Goal: Task Accomplishment & Management: Manage account settings

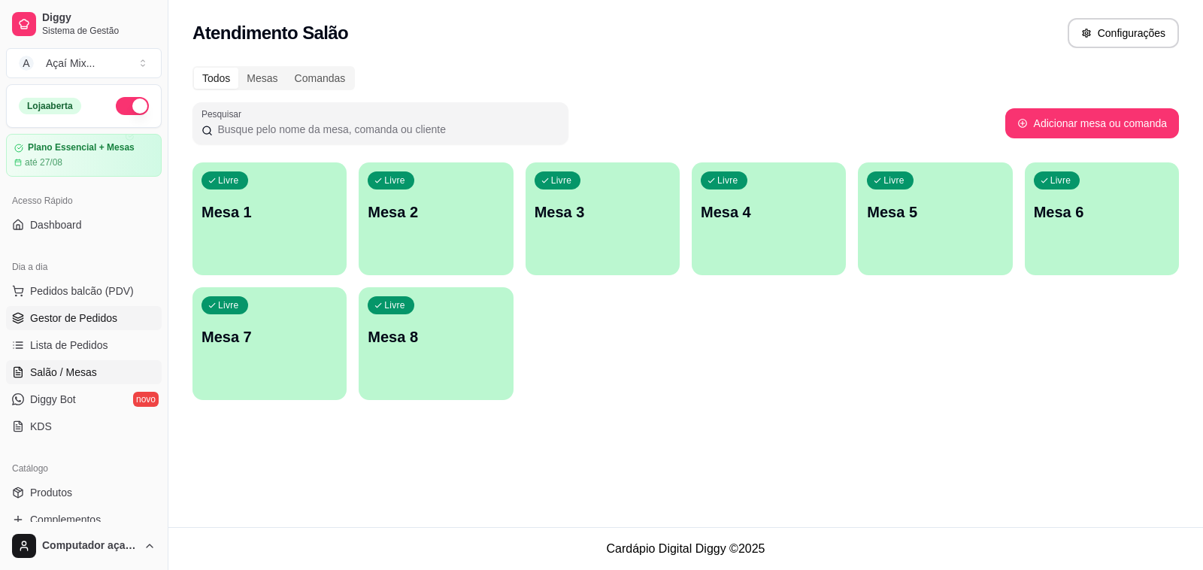
click at [92, 324] on span "Gestor de Pedidos" at bounding box center [73, 317] width 87 height 15
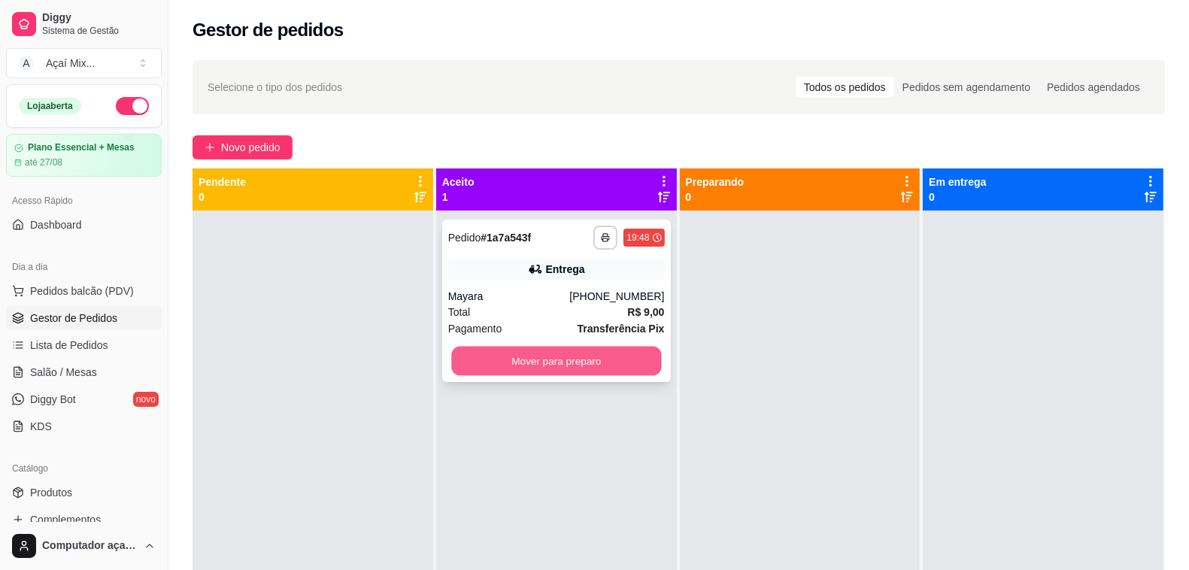
click at [519, 356] on button "Mover para preparo" at bounding box center [556, 361] width 210 height 29
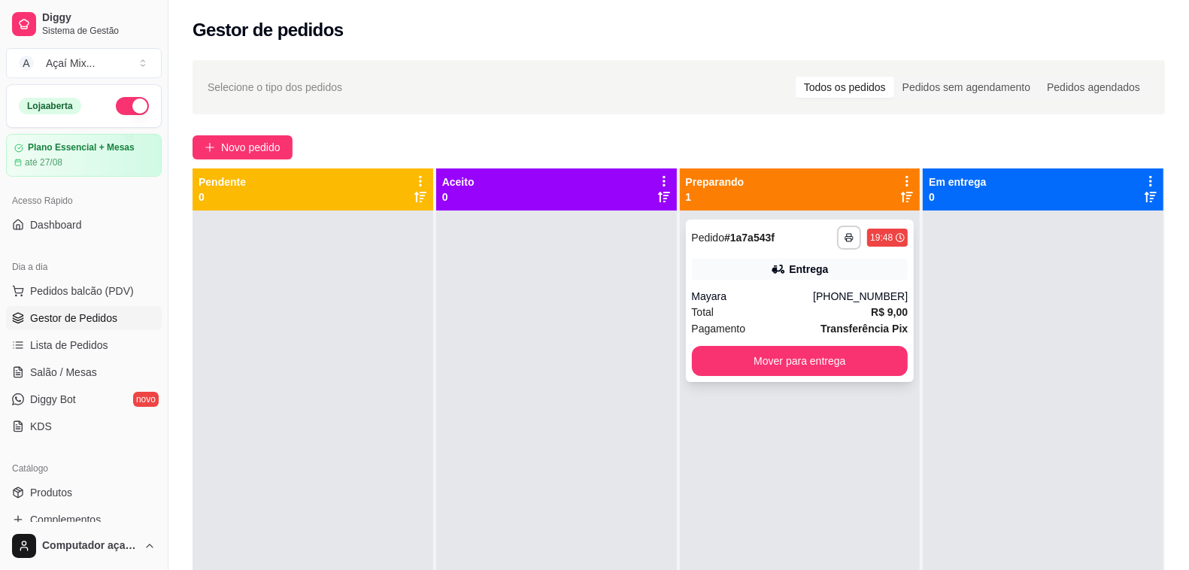
click at [722, 313] on div "Total R$ 9,00" at bounding box center [800, 312] width 217 height 17
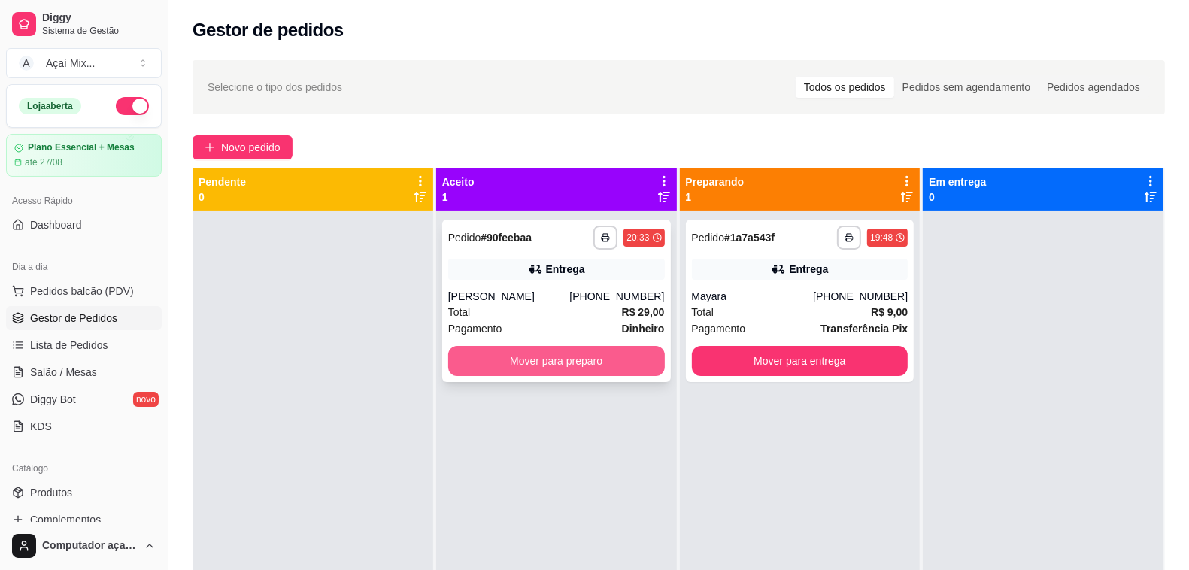
click at [557, 352] on button "Mover para preparo" at bounding box center [556, 361] width 217 height 30
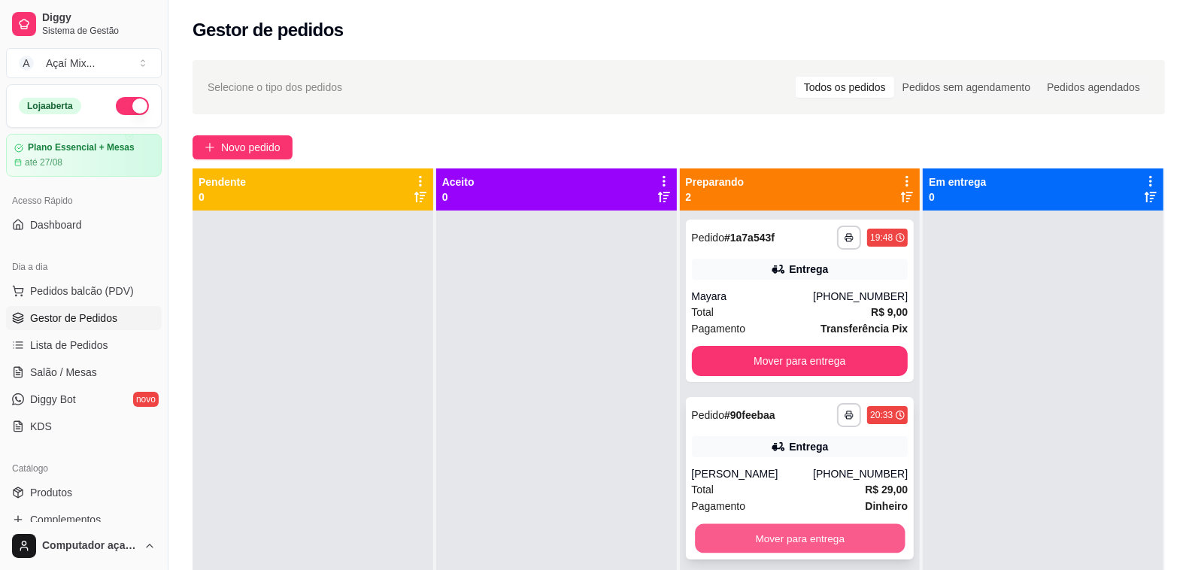
click at [794, 541] on button "Mover para entrega" at bounding box center [800, 538] width 210 height 29
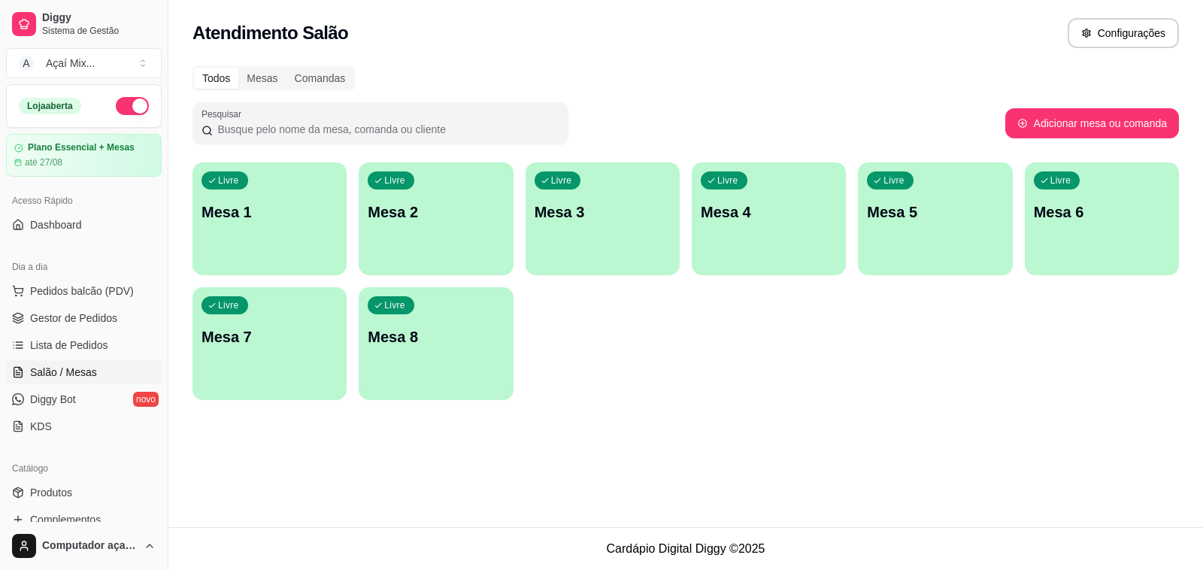
click at [678, 376] on div "Livre Mesa 1 Livre Mesa 2 Livre Mesa 3 Livre Mesa 4 Livre Mesa 5 Livre Mesa 6 L…" at bounding box center [685, 281] width 986 height 238
click at [83, 324] on span "Gestor de Pedidos" at bounding box center [73, 317] width 87 height 15
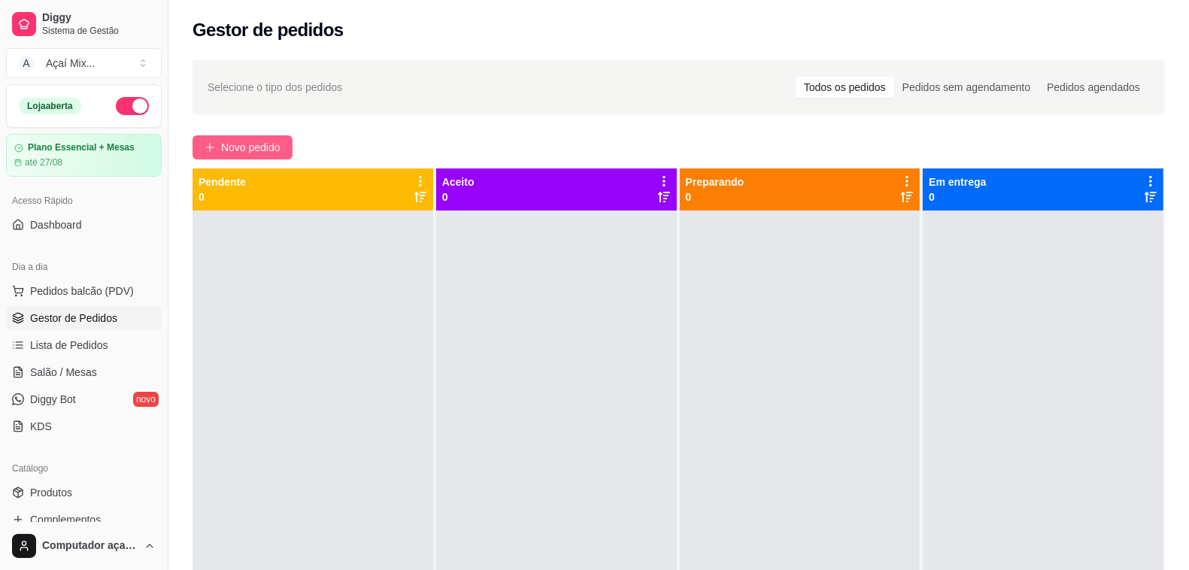
click at [264, 141] on span "Novo pedido" at bounding box center [250, 147] width 59 height 17
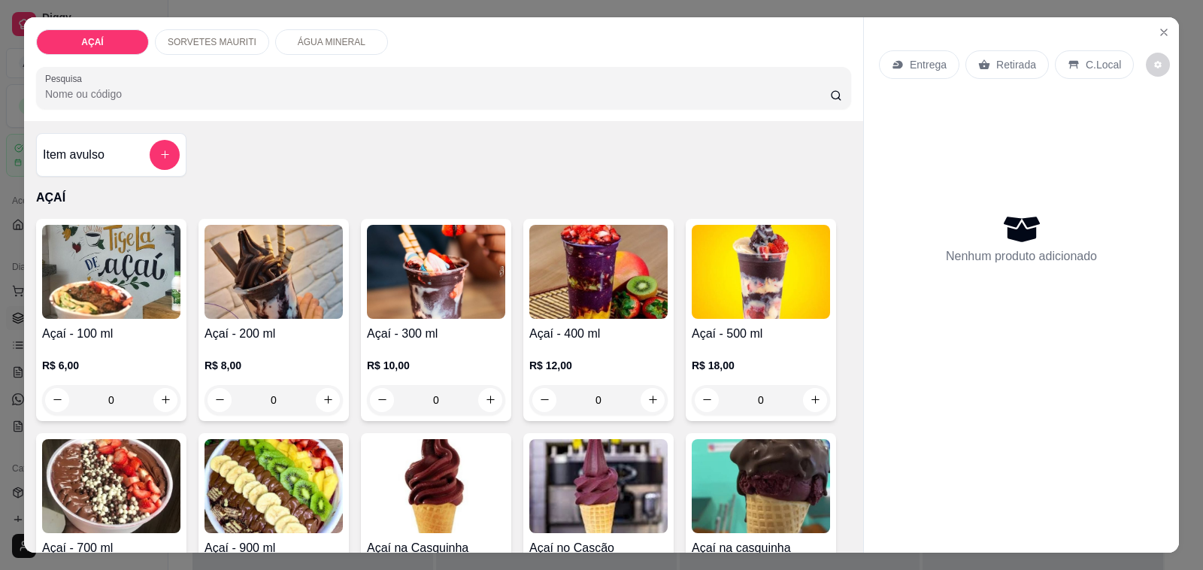
click at [430, 280] on img at bounding box center [436, 272] width 138 height 94
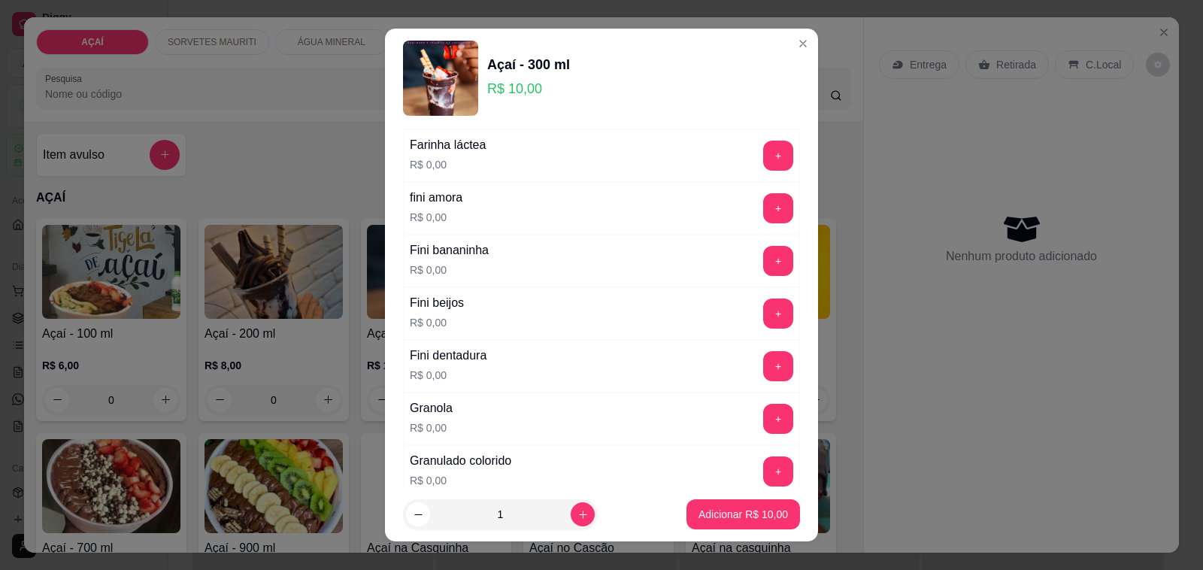
scroll to position [1034, 0]
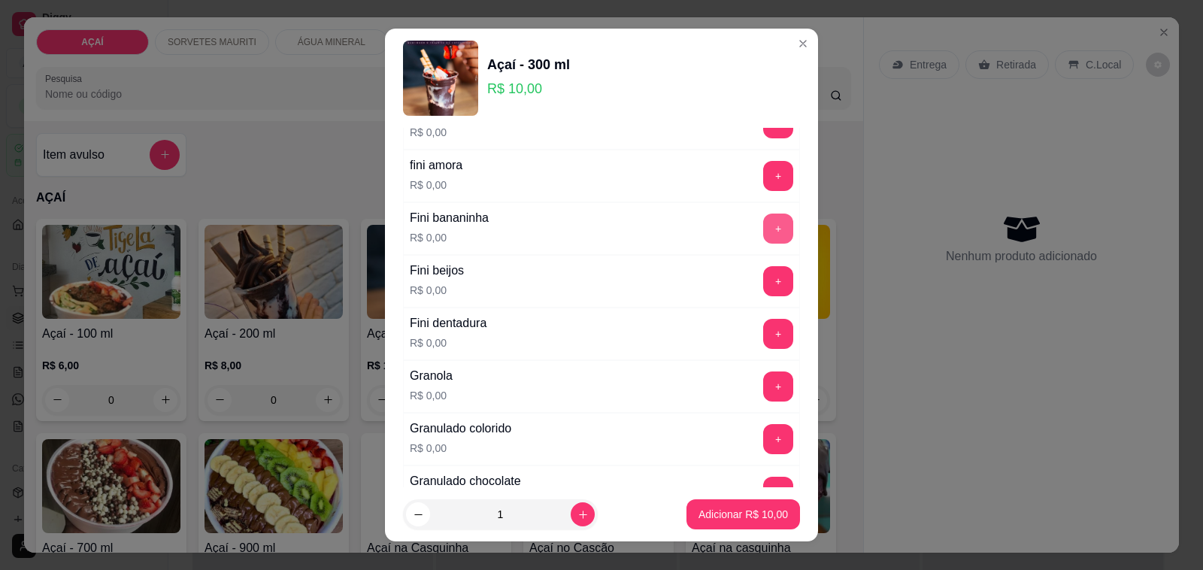
click at [763, 228] on button "+" at bounding box center [778, 229] width 30 height 30
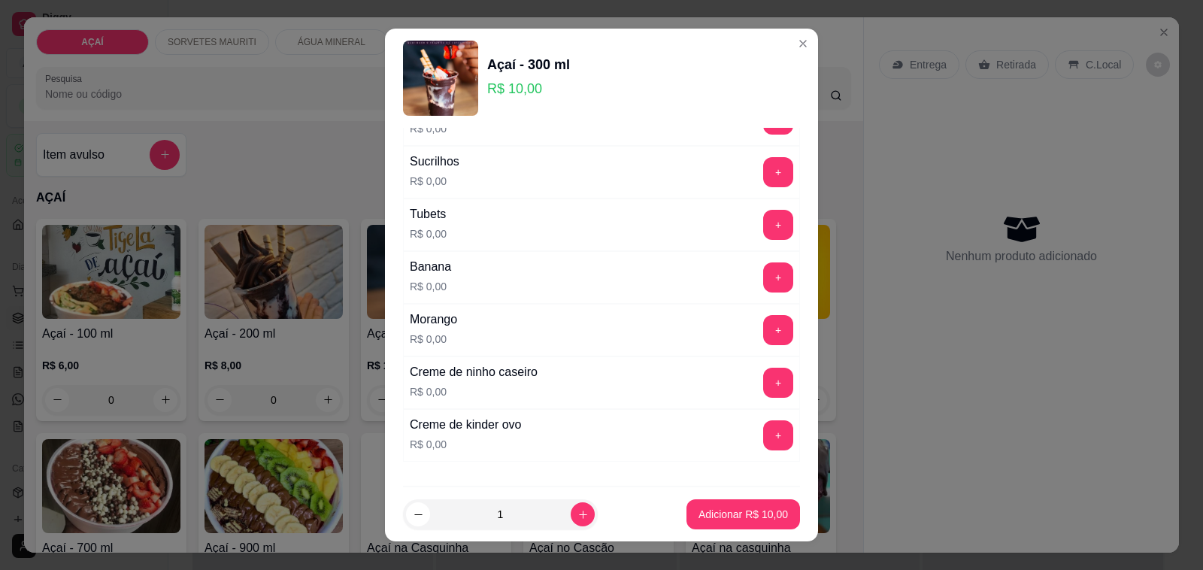
scroll to position [1979, 0]
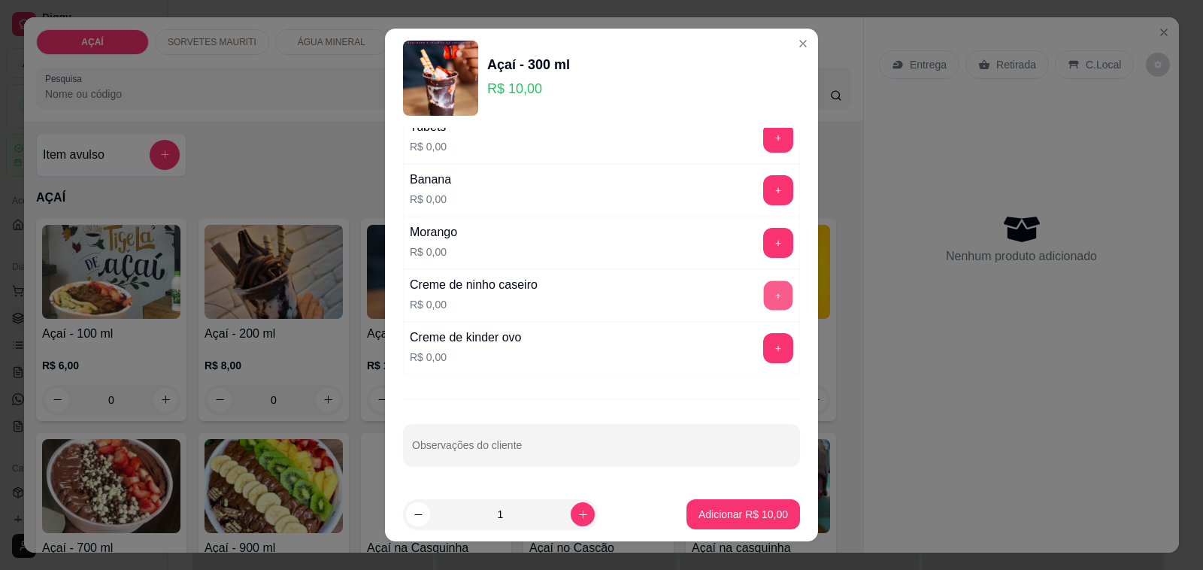
click at [764, 304] on button "+" at bounding box center [778, 295] width 29 height 29
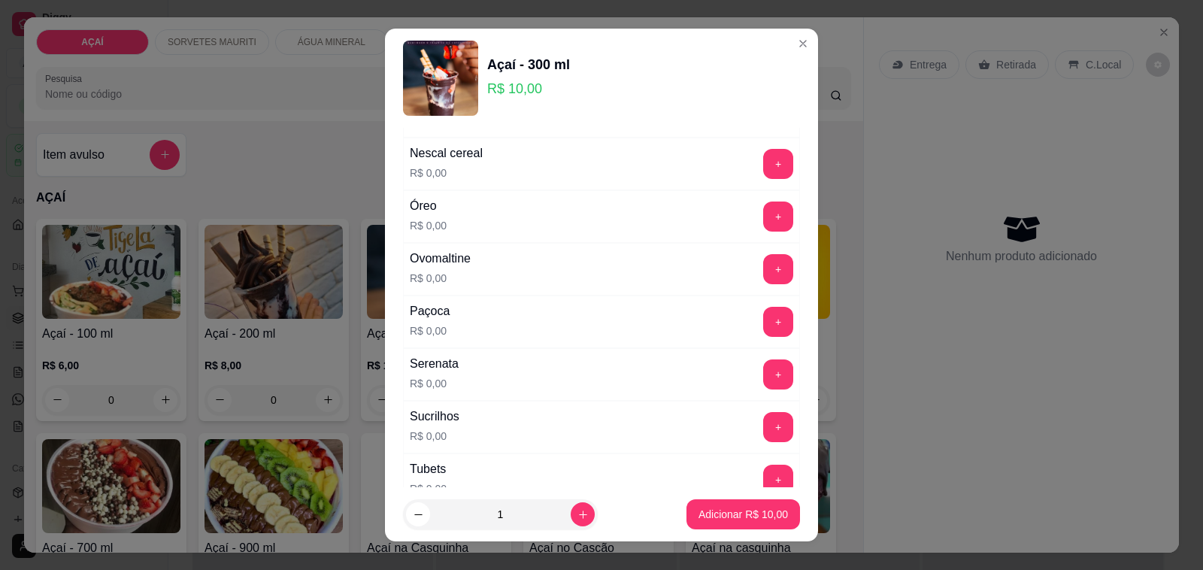
scroll to position [1604, 0]
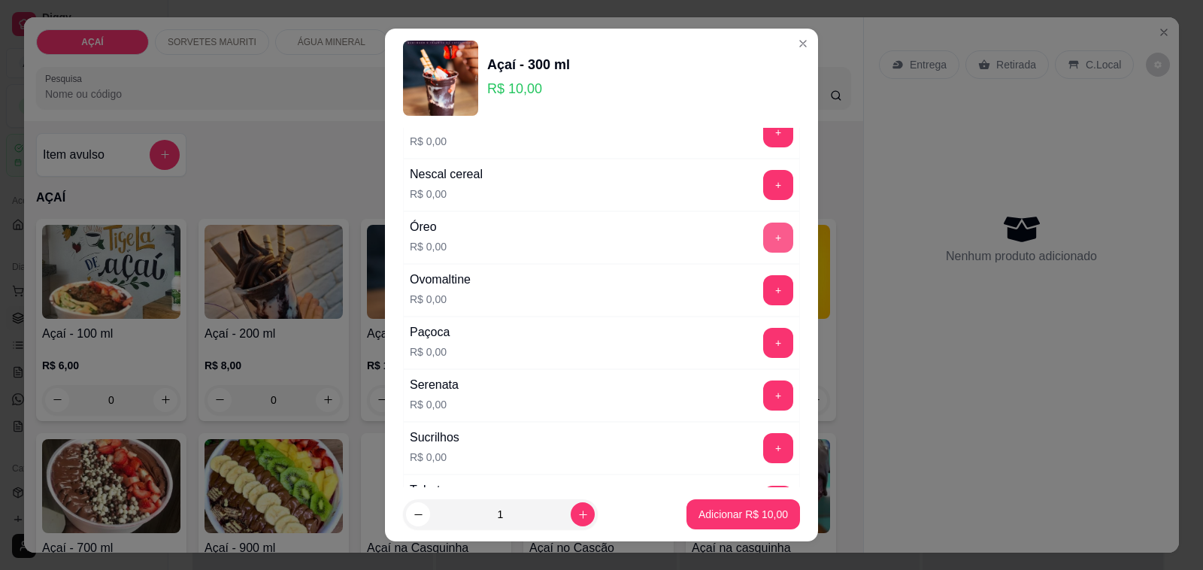
click at [763, 247] on button "+" at bounding box center [778, 238] width 30 height 30
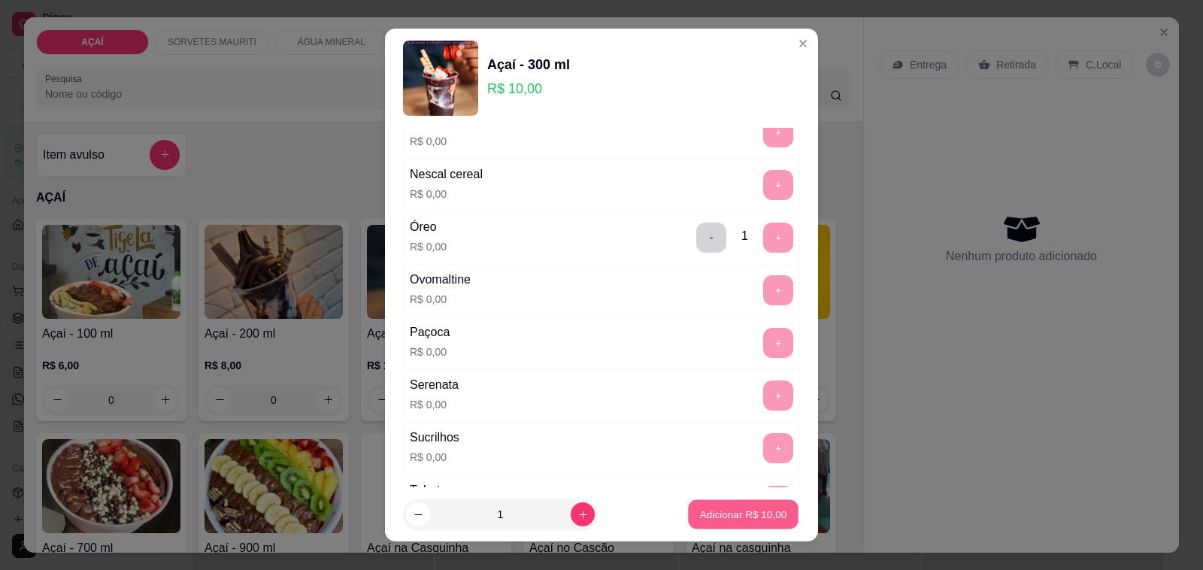
click at [701, 505] on button "Adicionar R$ 10,00" at bounding box center [743, 514] width 111 height 29
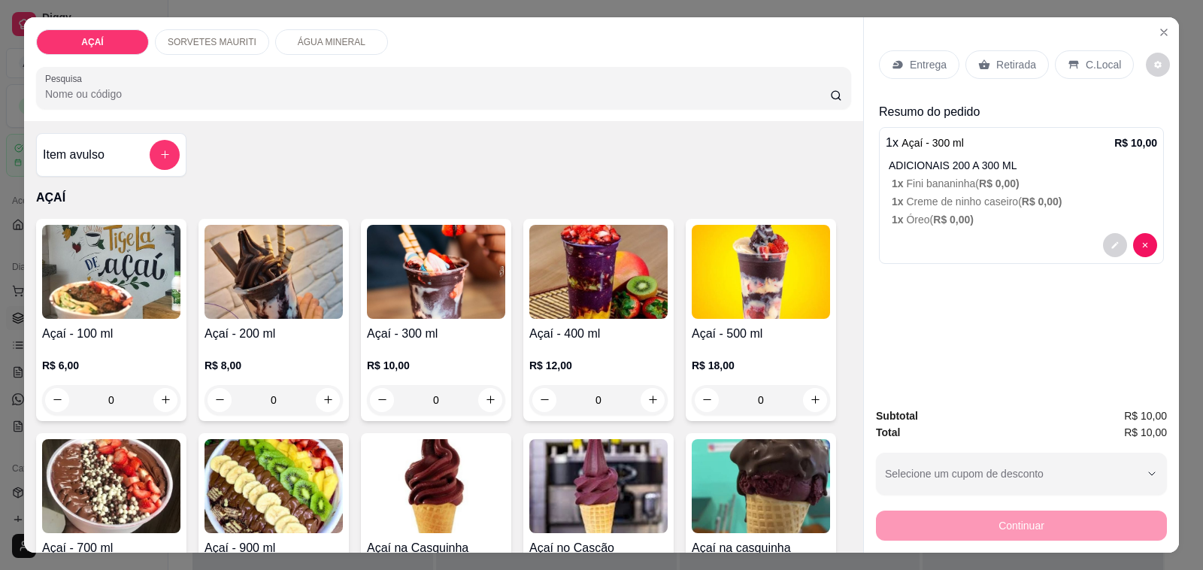
click at [416, 274] on img at bounding box center [436, 272] width 138 height 94
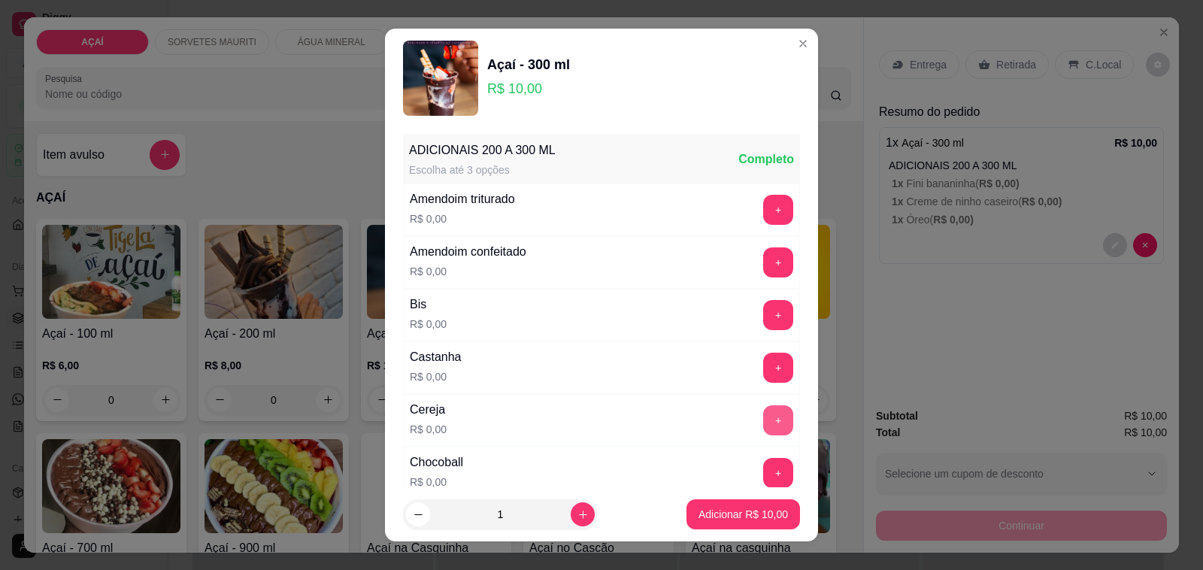
click at [763, 419] on button "+" at bounding box center [778, 420] width 30 height 30
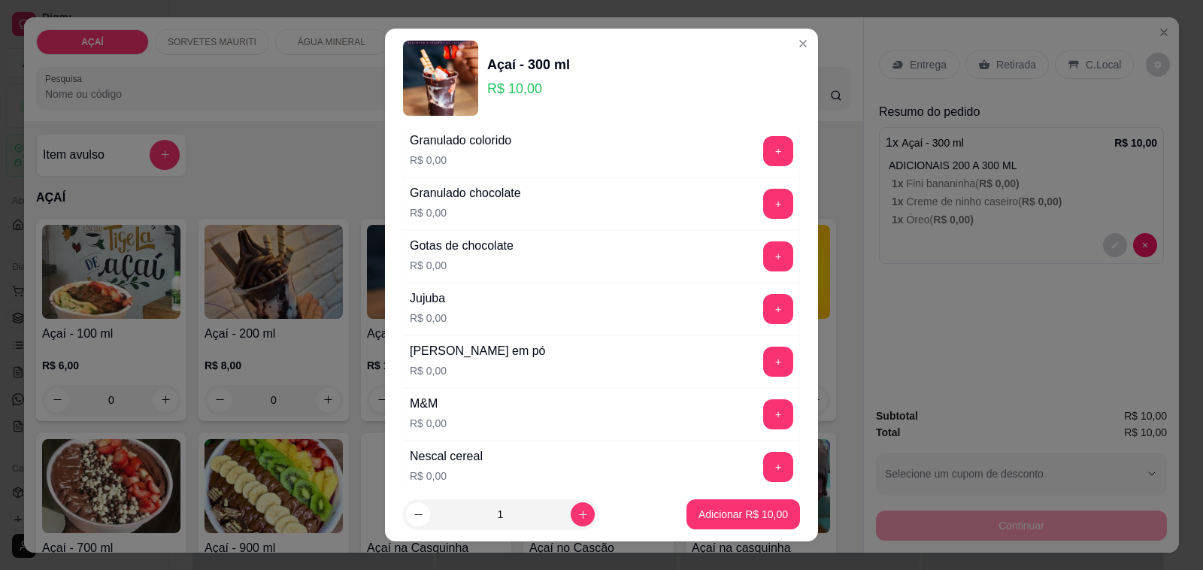
scroll to position [1316, 0]
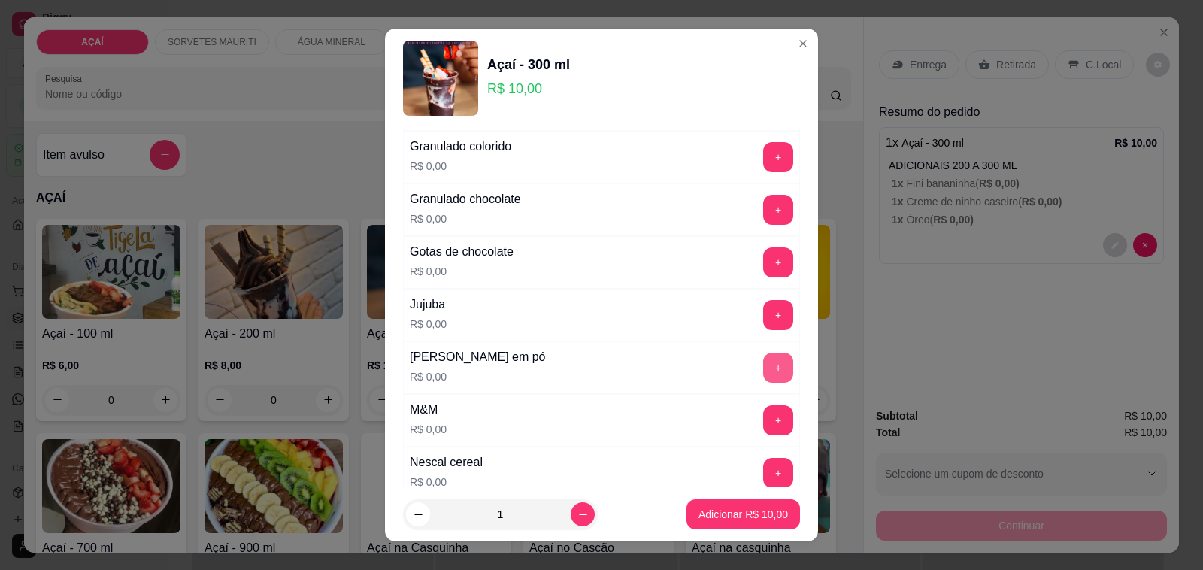
click at [763, 378] on button "+" at bounding box center [778, 368] width 30 height 30
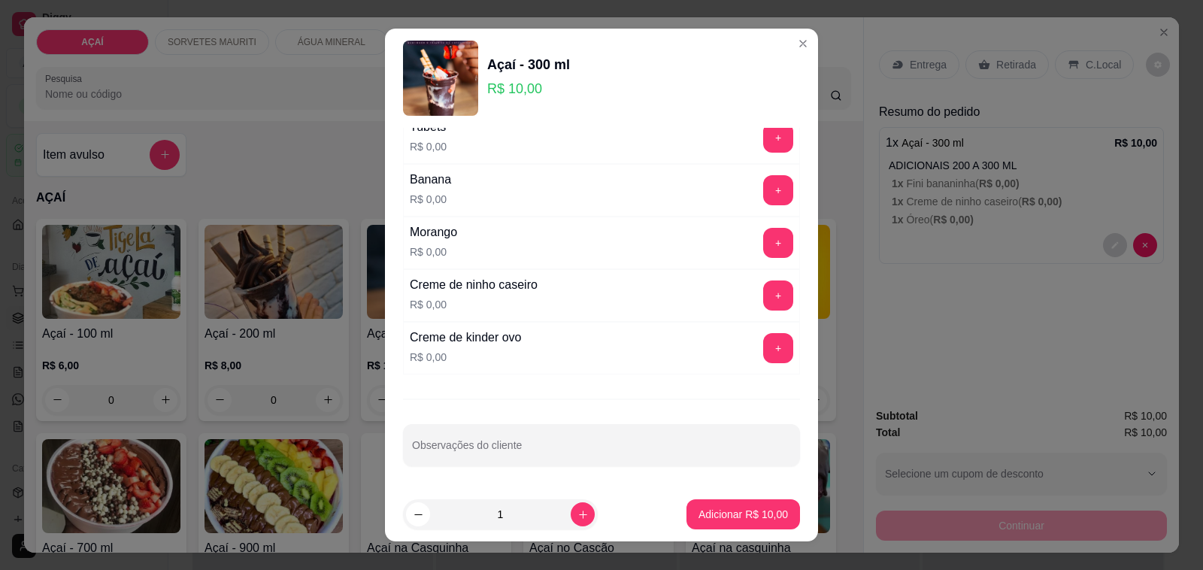
scroll to position [1979, 0]
click at [763, 301] on button "+" at bounding box center [778, 295] width 30 height 30
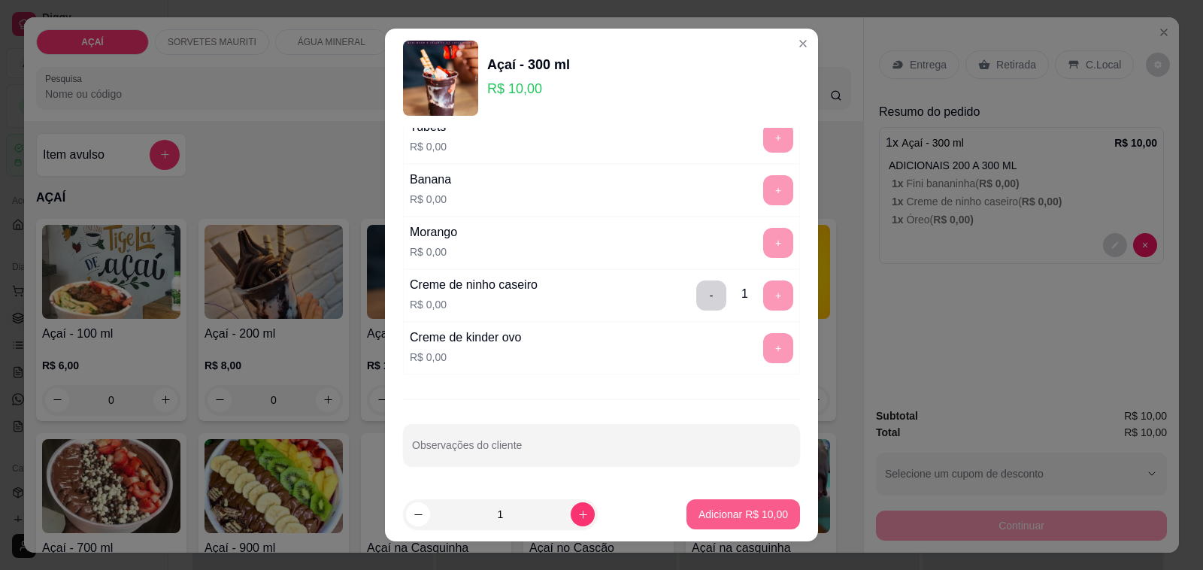
click at [707, 509] on p "Adicionar R$ 10,00" at bounding box center [742, 514] width 89 height 15
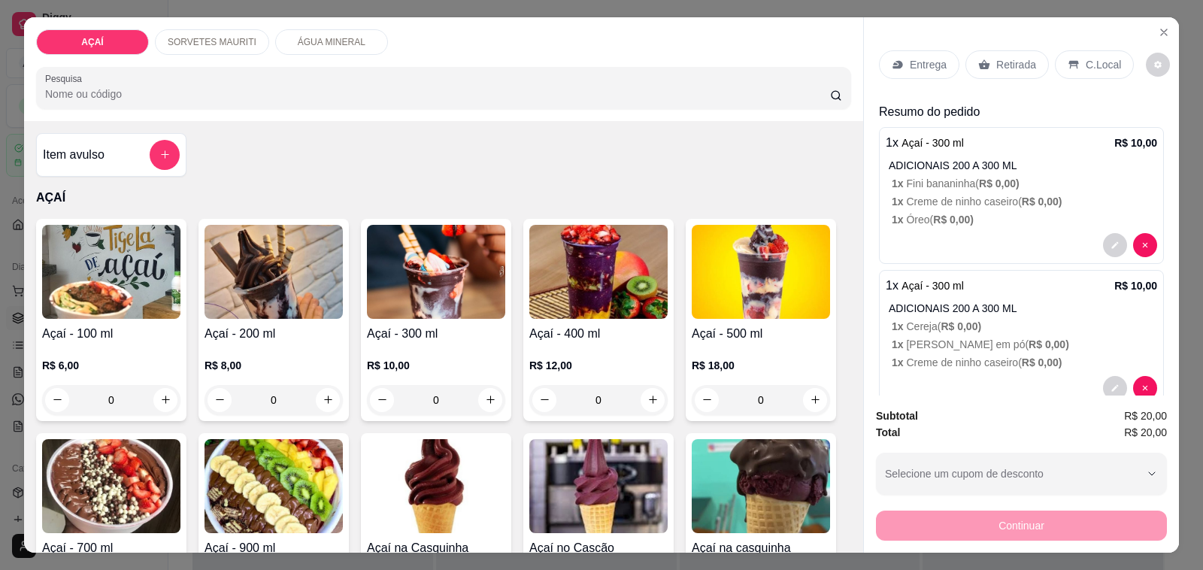
click at [418, 256] on img at bounding box center [436, 272] width 138 height 94
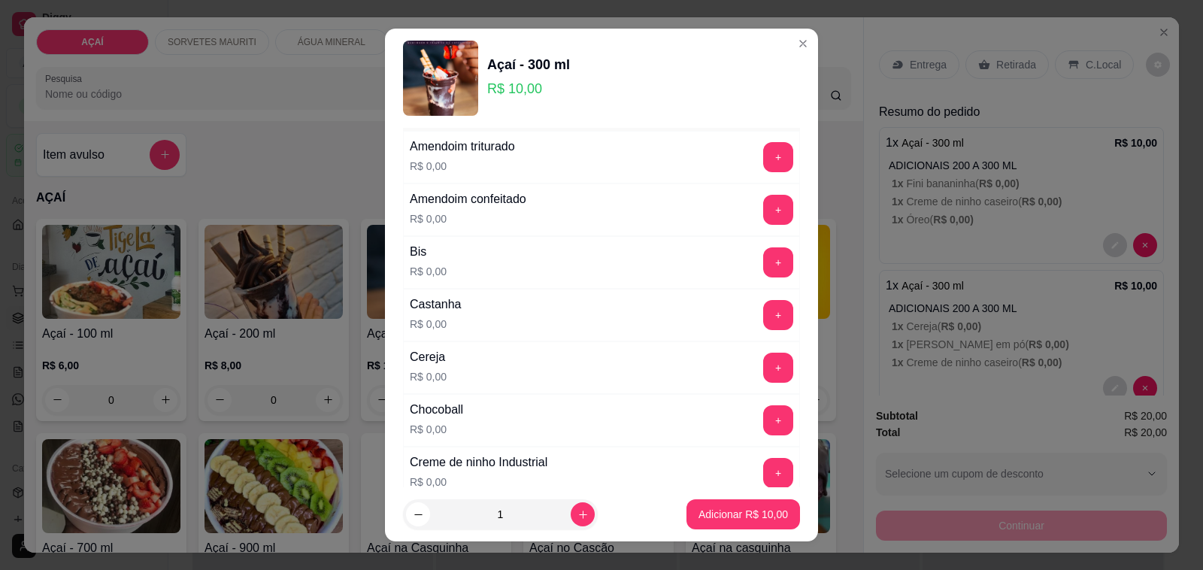
scroll to position [94, 0]
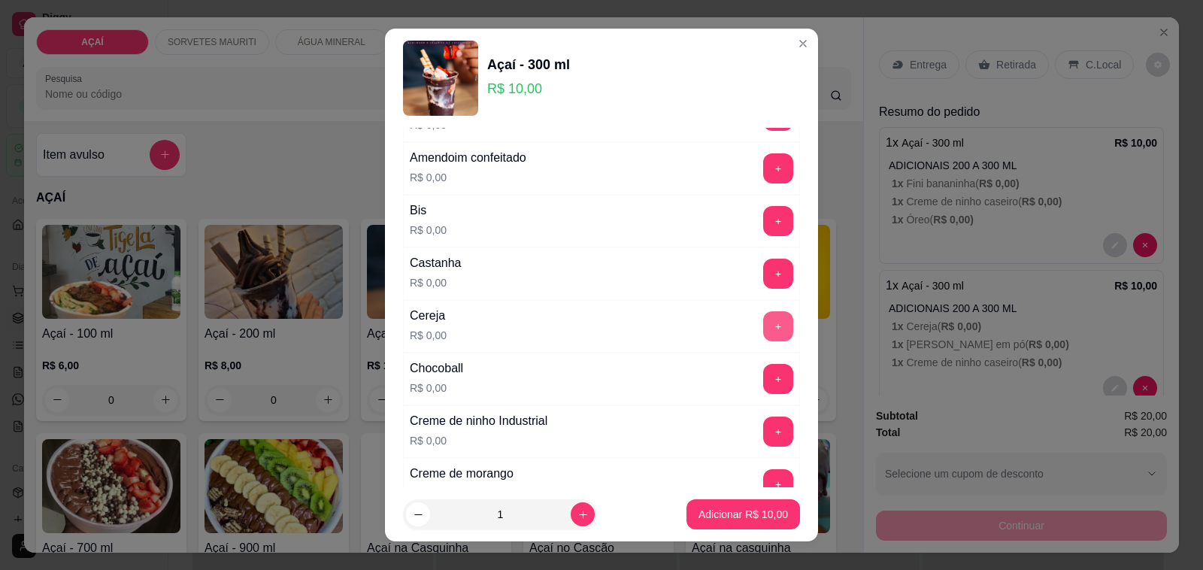
click at [763, 326] on button "+" at bounding box center [778, 326] width 30 height 30
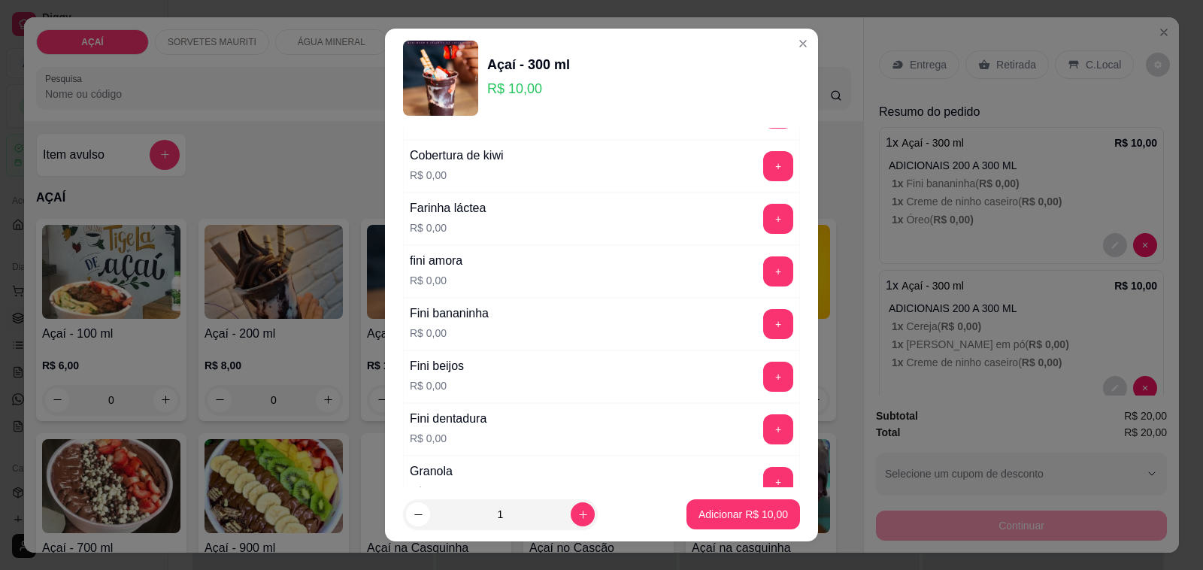
scroll to position [1034, 0]
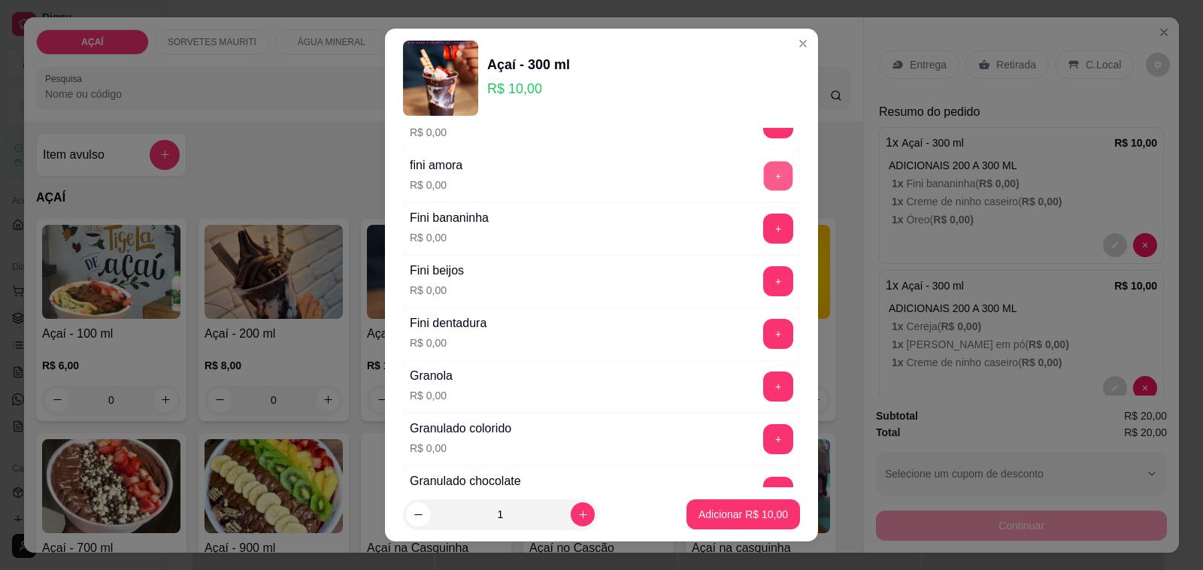
click at [764, 182] on button "+" at bounding box center [778, 176] width 29 height 29
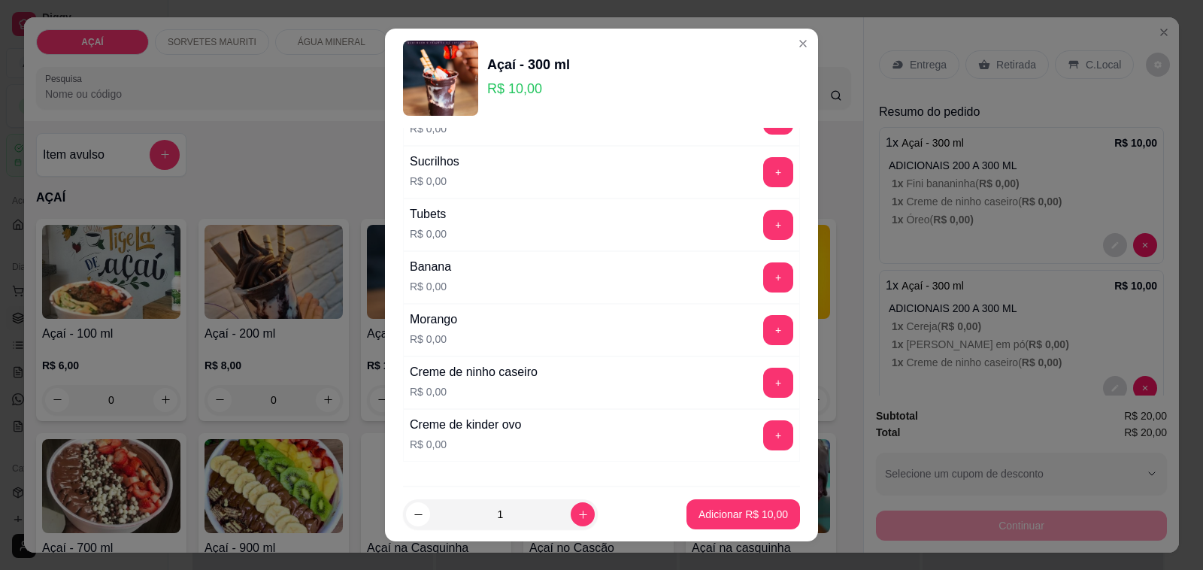
scroll to position [1979, 0]
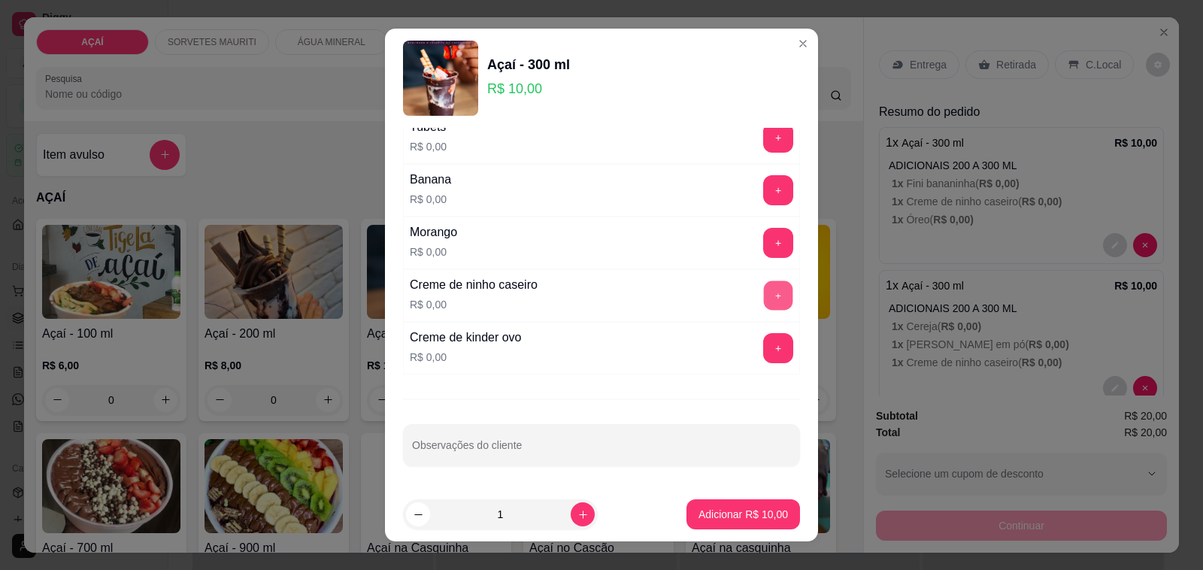
click at [764, 297] on button "+" at bounding box center [778, 295] width 29 height 29
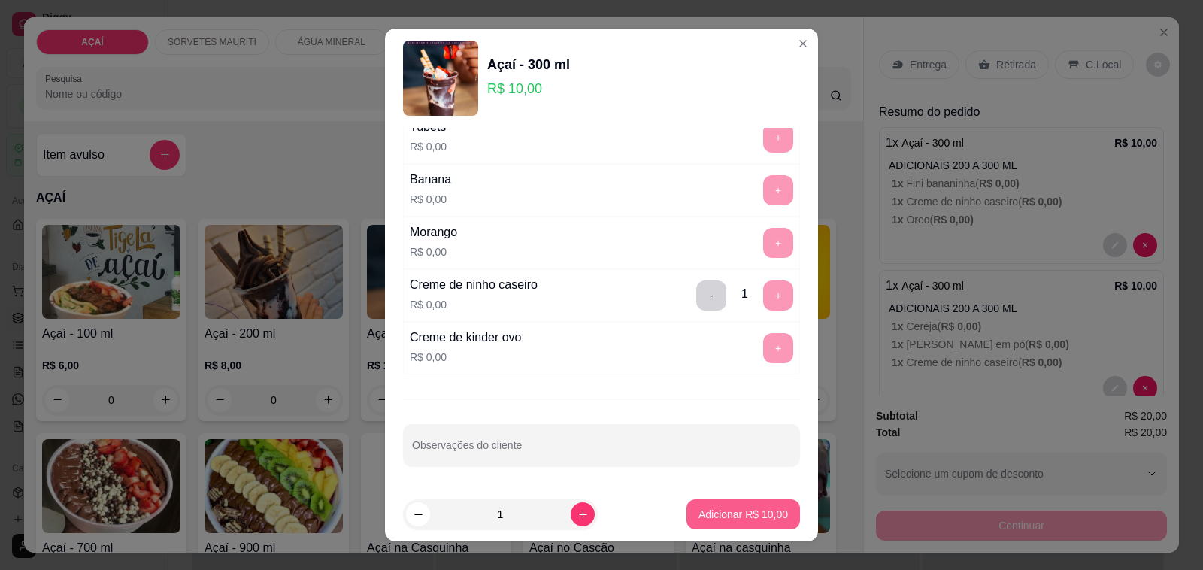
click at [719, 512] on p "Adicionar R$ 10,00" at bounding box center [742, 514] width 89 height 15
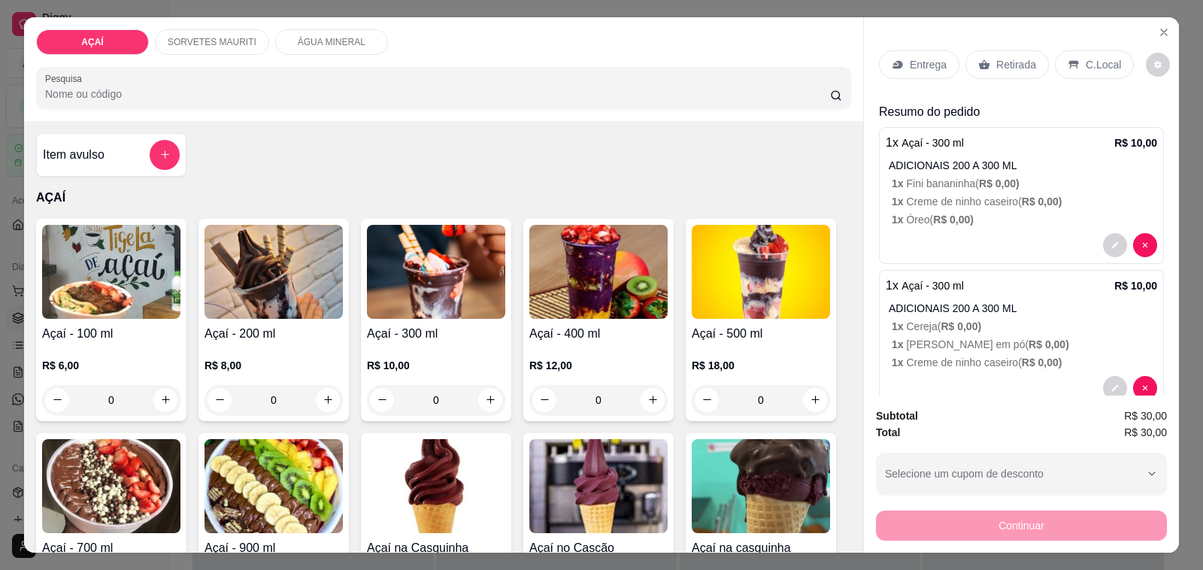
click at [937, 58] on p "Entrega" at bounding box center [928, 64] width 37 height 15
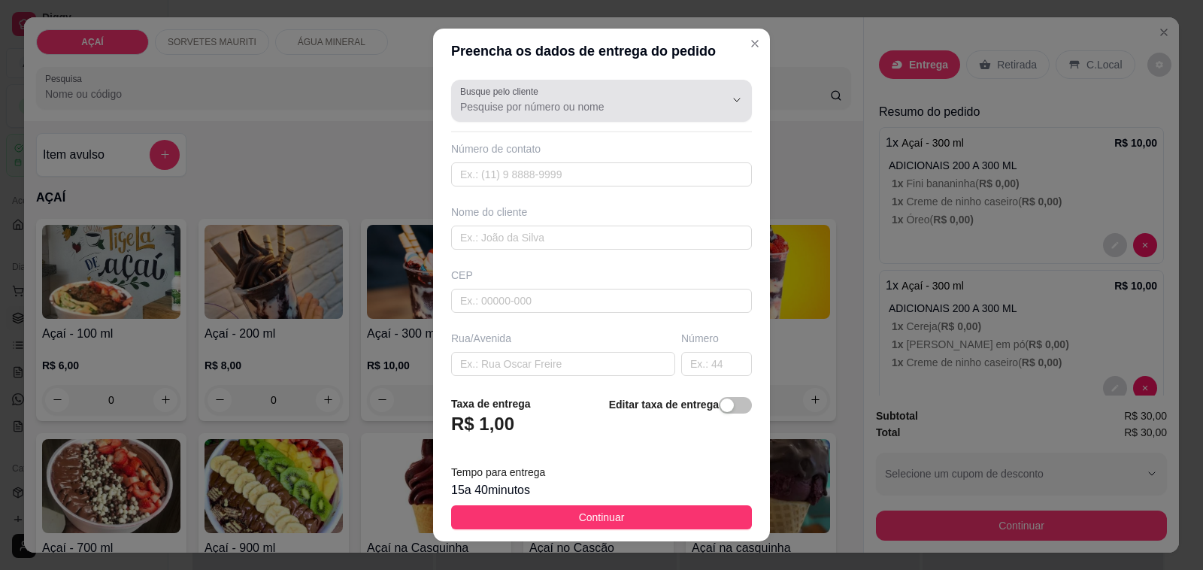
click at [659, 95] on div at bounding box center [601, 101] width 283 height 30
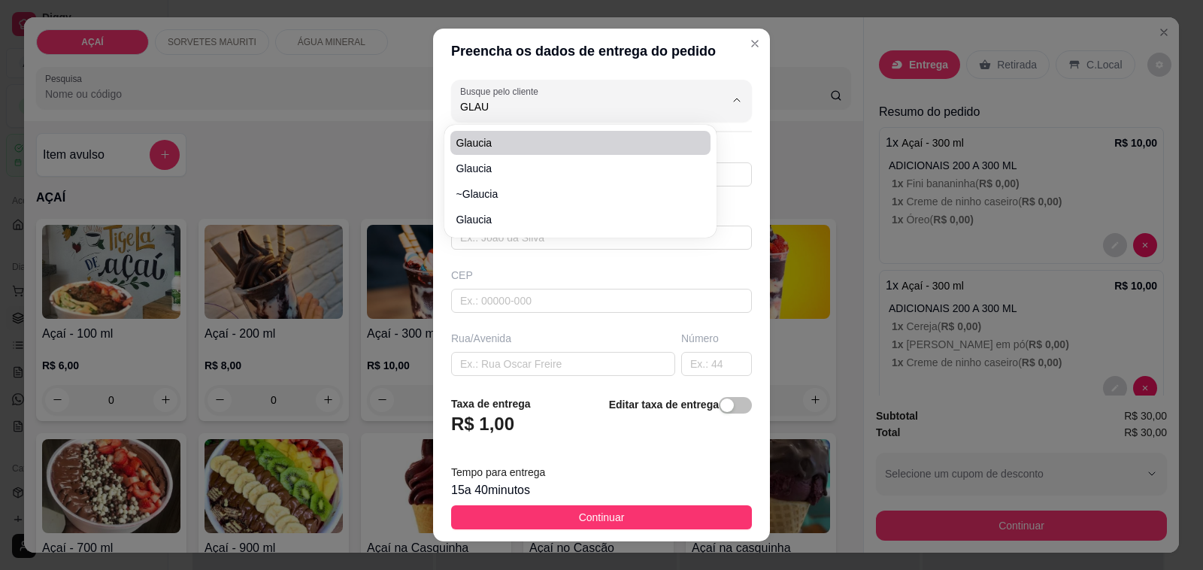
click at [513, 141] on span "Glaucia" at bounding box center [573, 142] width 234 height 15
type input "Glaucia"
type input "81294780"
type input "Glaucia"
type input "575200000000"
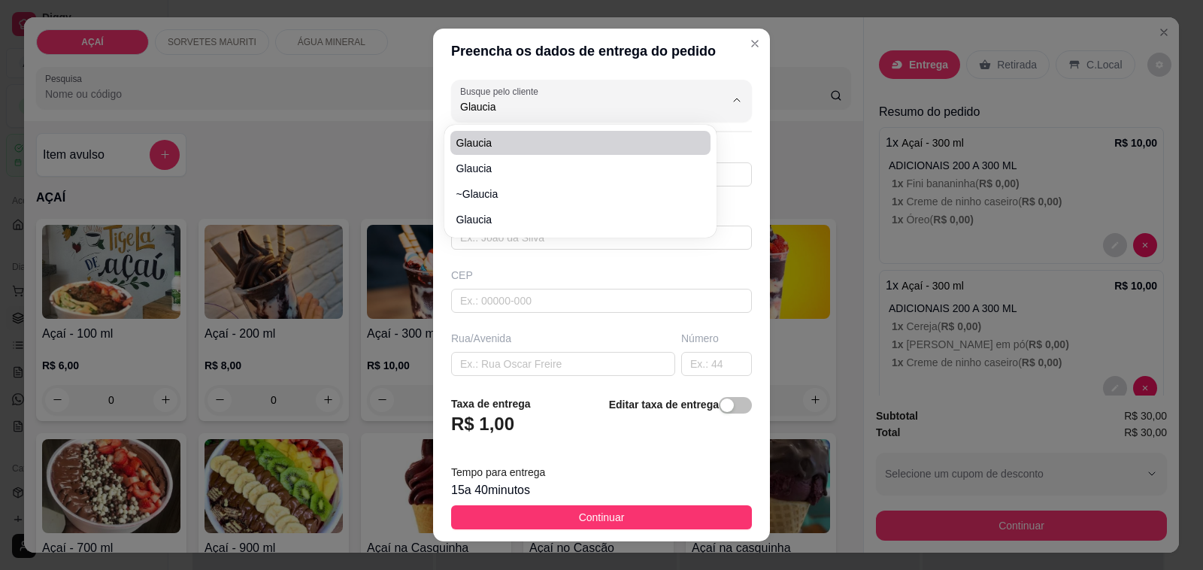
type input "Maravilha"
type input "Entregar na pizzaria de Tarcísio"
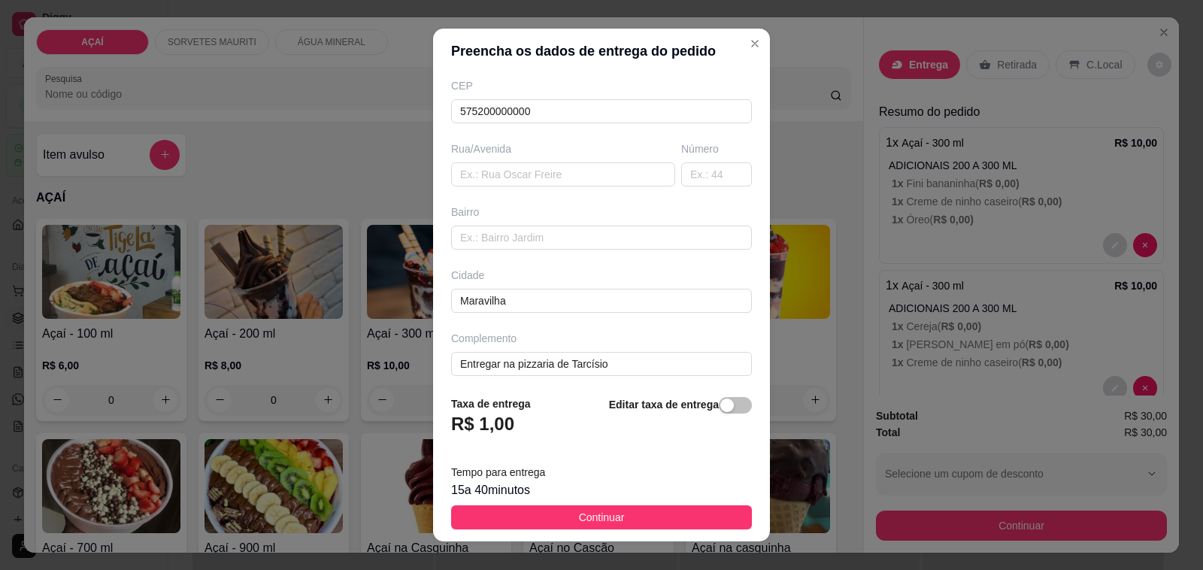
scroll to position [199, 0]
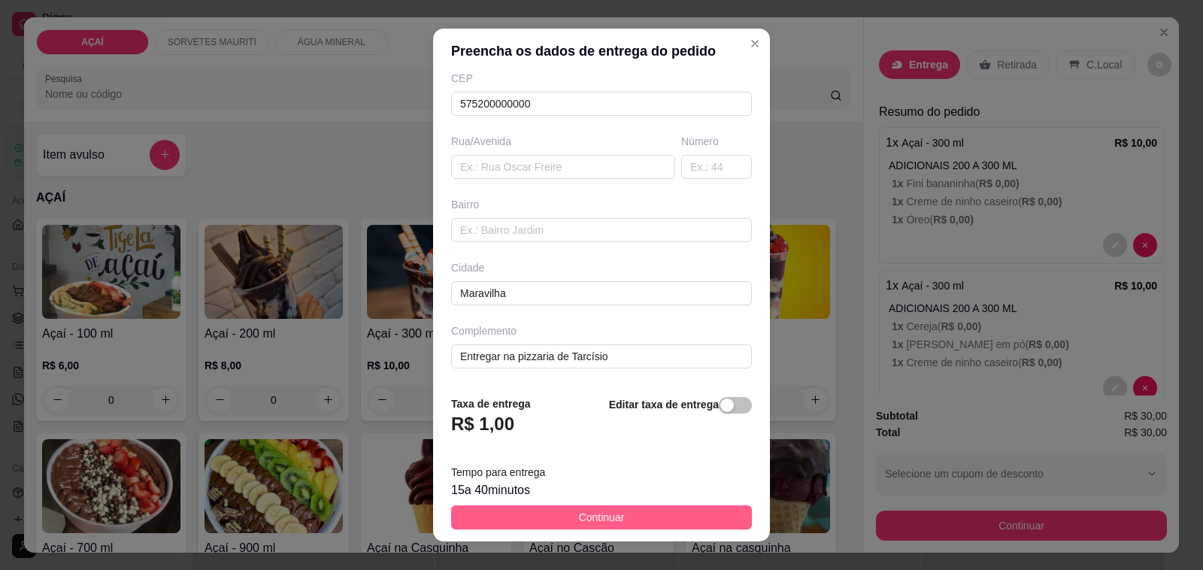
type input "Glaucia"
click at [594, 519] on span "Continuar" at bounding box center [602, 517] width 46 height 17
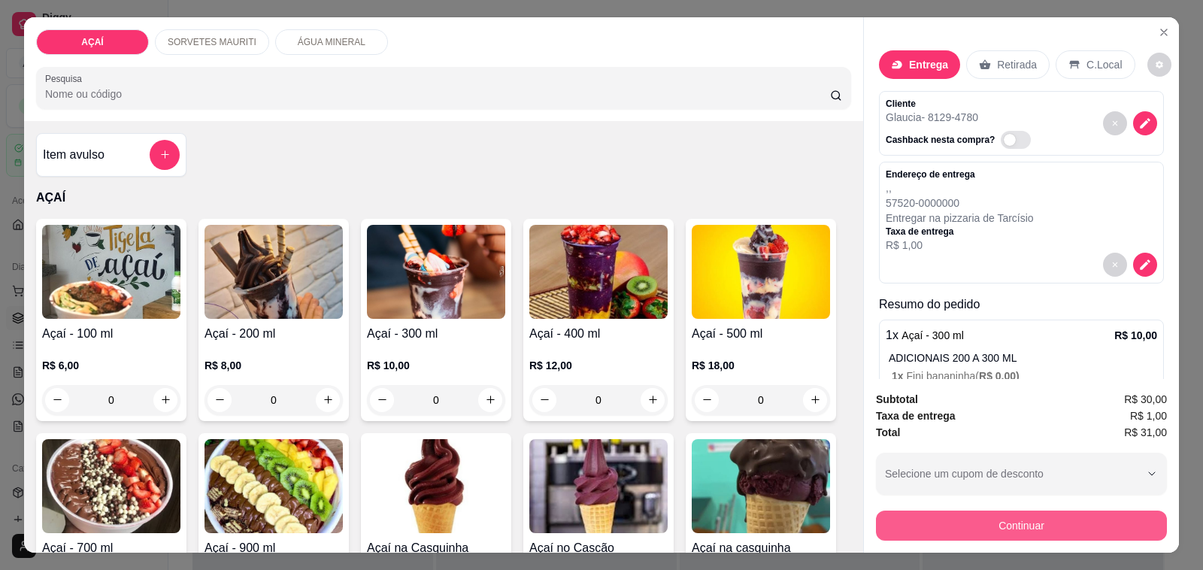
click at [1013, 523] on button "Continuar" at bounding box center [1021, 525] width 291 height 30
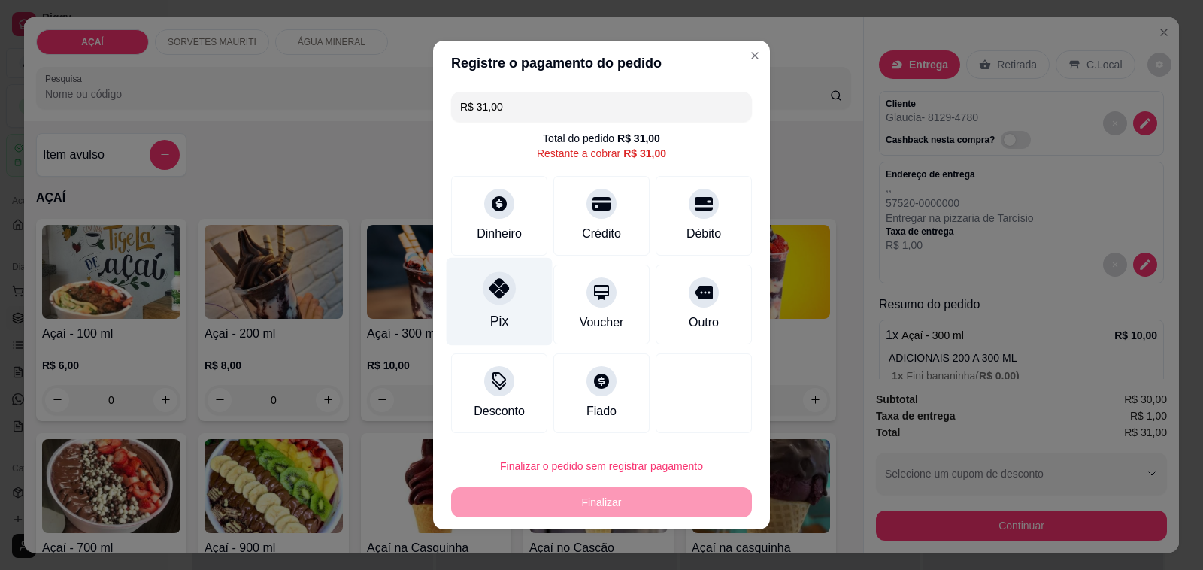
click at [489, 297] on icon at bounding box center [499, 288] width 20 height 20
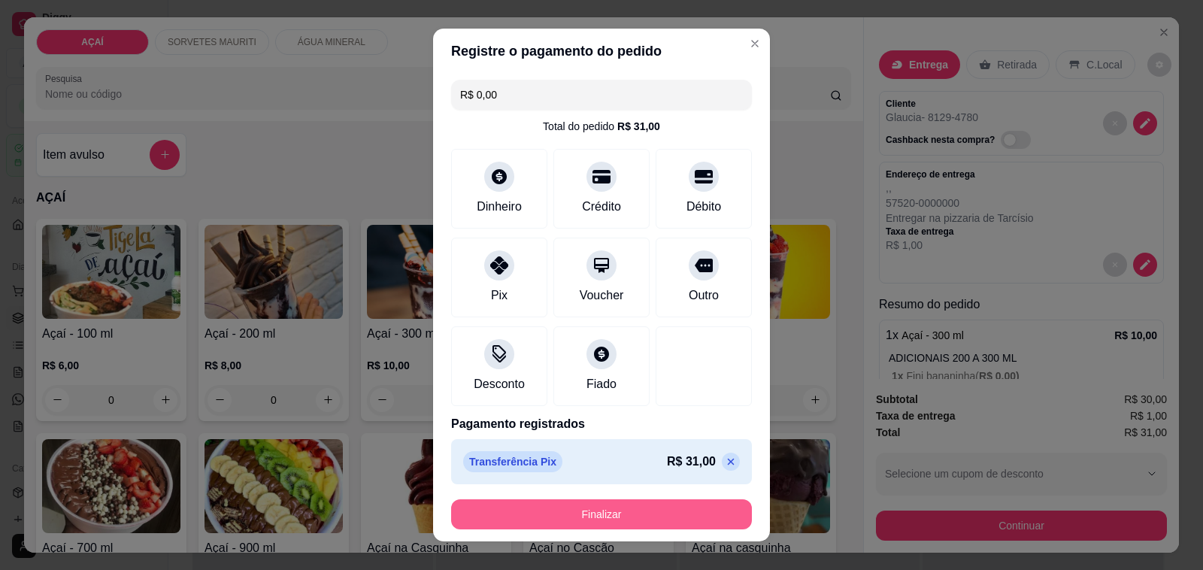
click at [583, 516] on button "Finalizar" at bounding box center [601, 514] width 301 height 30
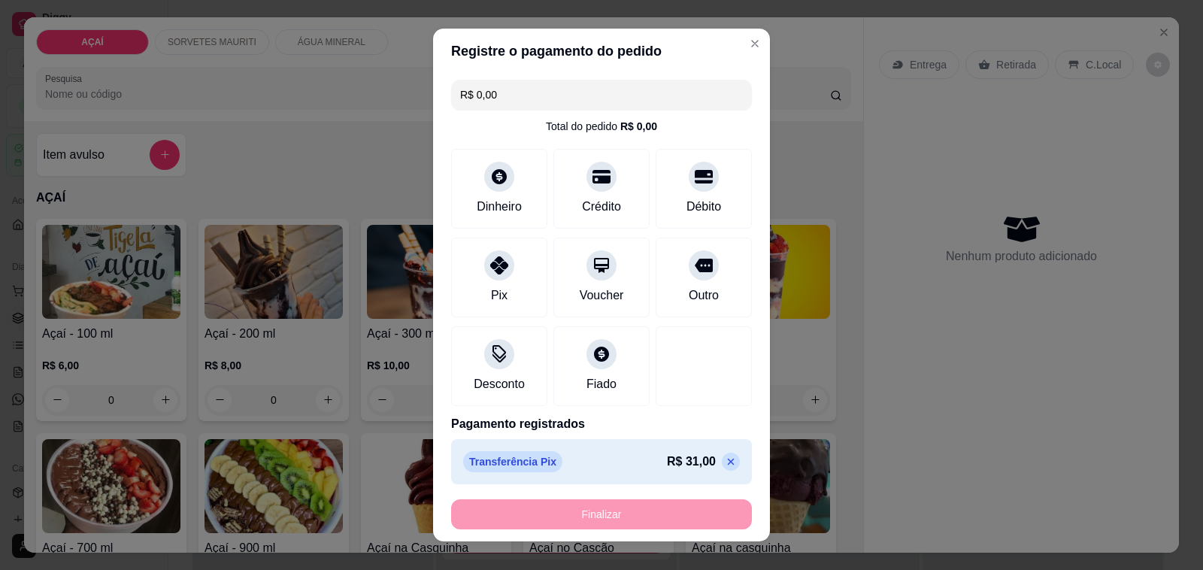
type input "-R$ 31,00"
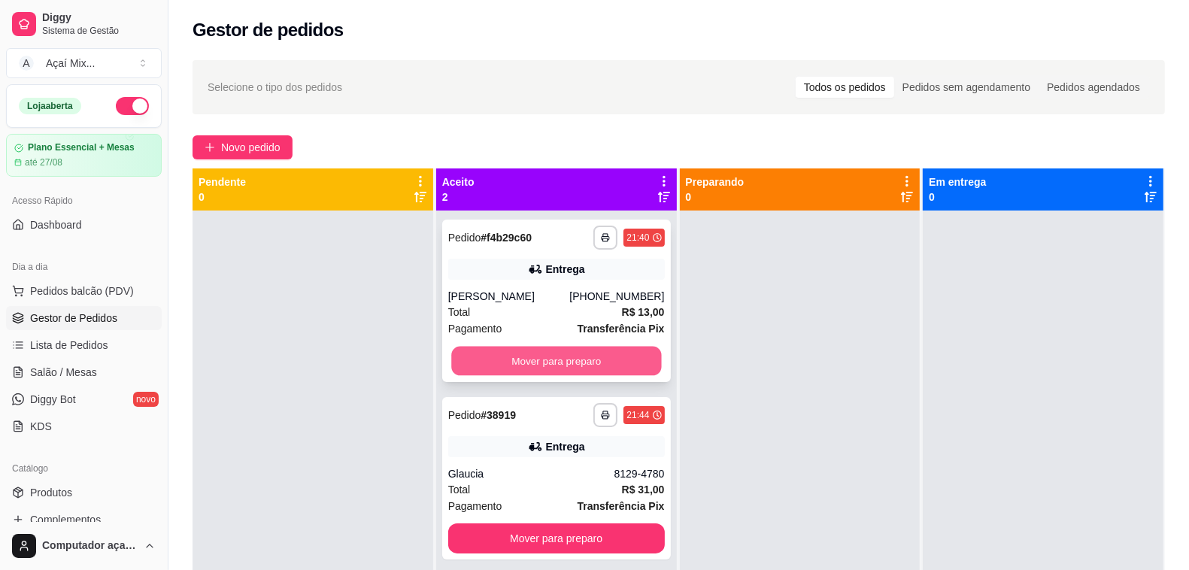
click at [524, 365] on button "Mover para preparo" at bounding box center [556, 361] width 210 height 29
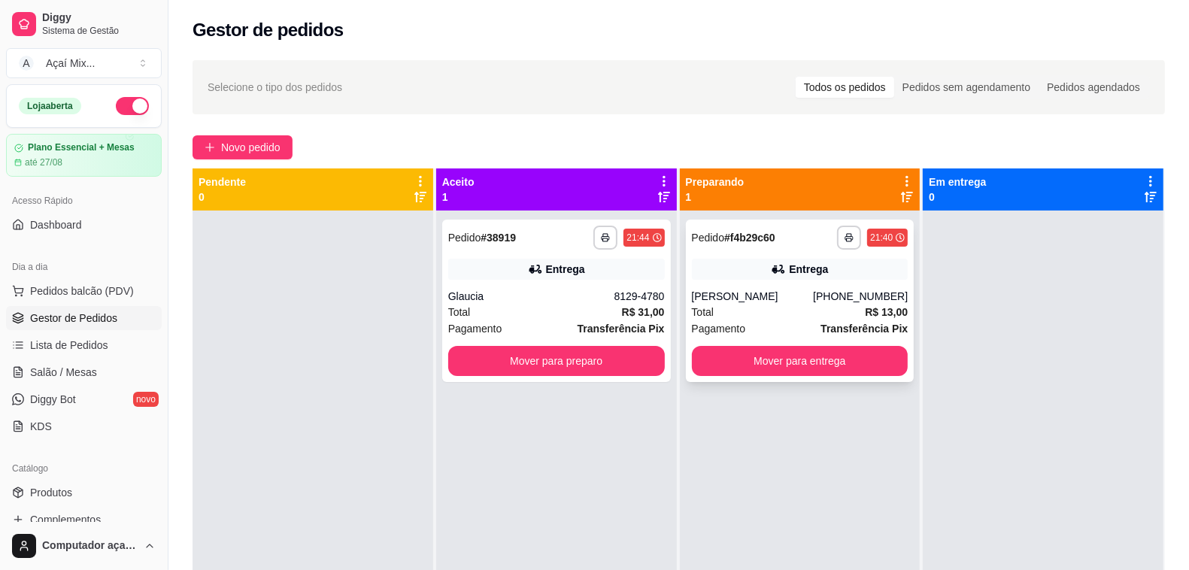
click at [769, 289] on div "Lucas Ramalho da Silva" at bounding box center [753, 296] width 122 height 15
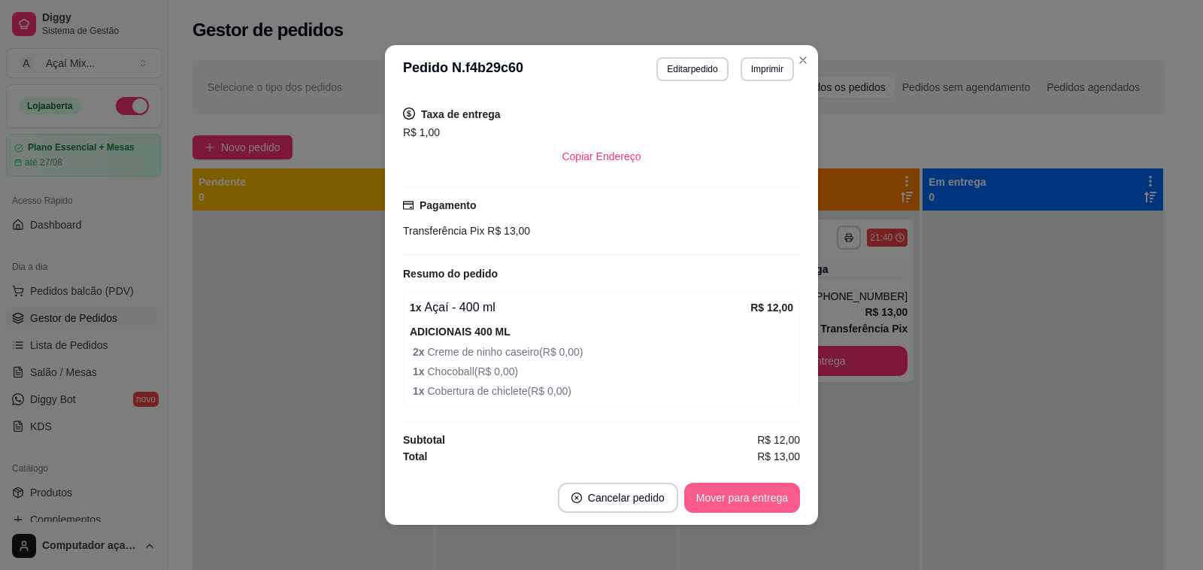
click at [720, 498] on button "Mover para entrega" at bounding box center [742, 498] width 116 height 30
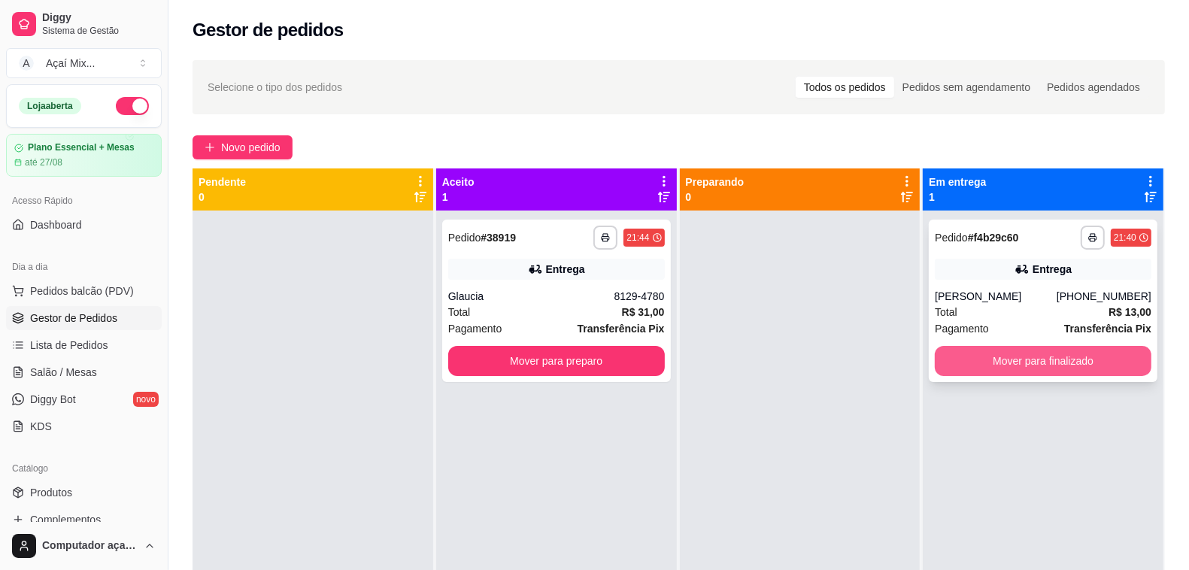
click at [986, 365] on button "Mover para finalizado" at bounding box center [1042, 361] width 217 height 30
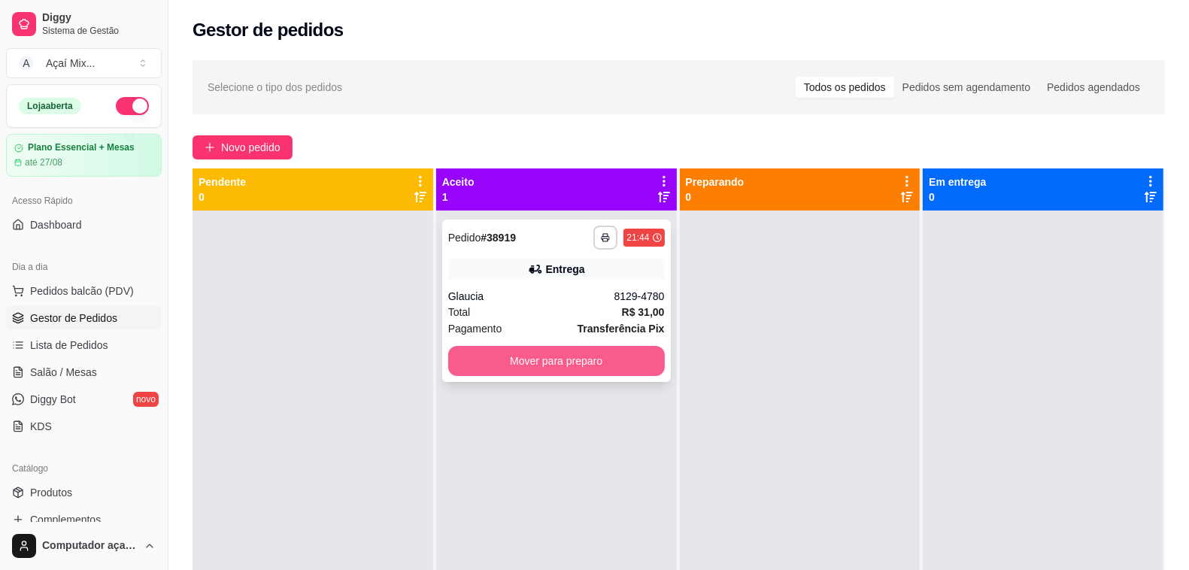
click at [598, 357] on button "Mover para preparo" at bounding box center [556, 361] width 217 height 30
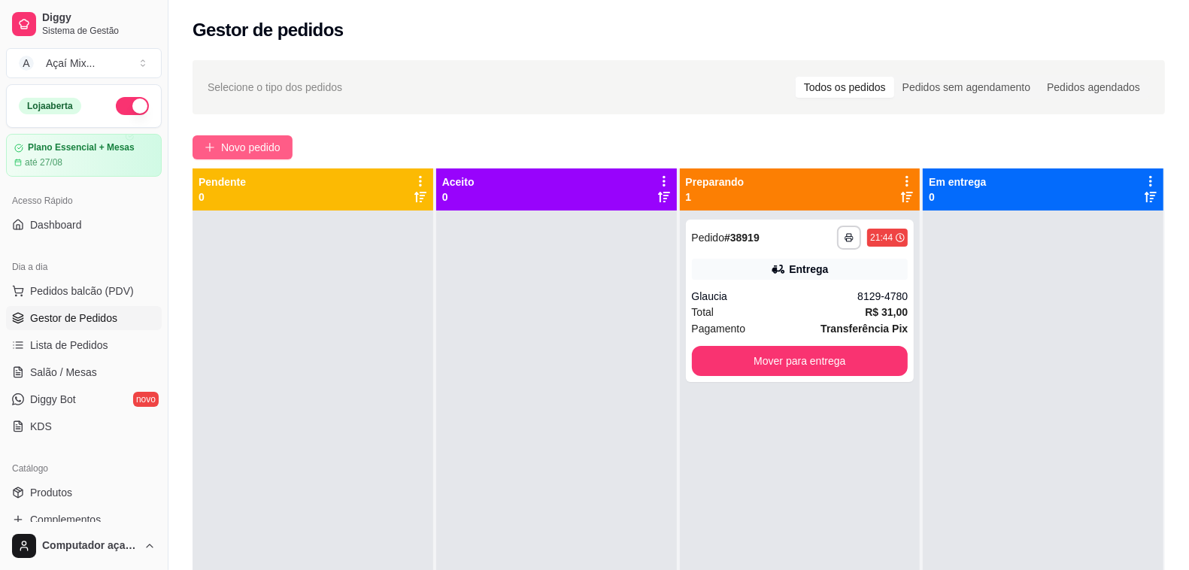
click at [241, 144] on span "Novo pedido" at bounding box center [250, 147] width 59 height 17
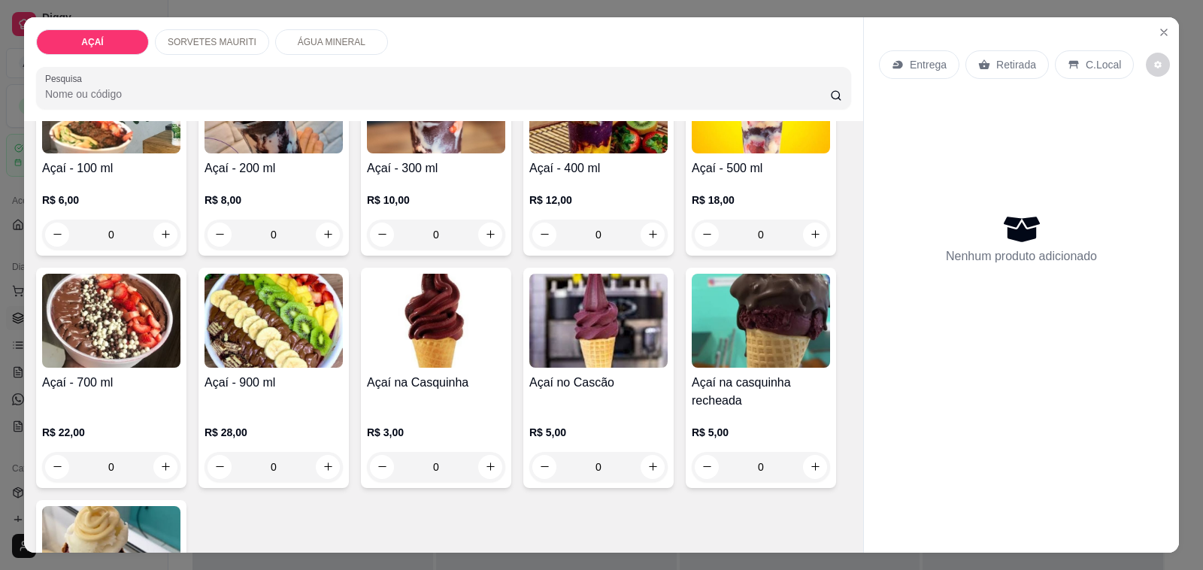
scroll to position [188, 0]
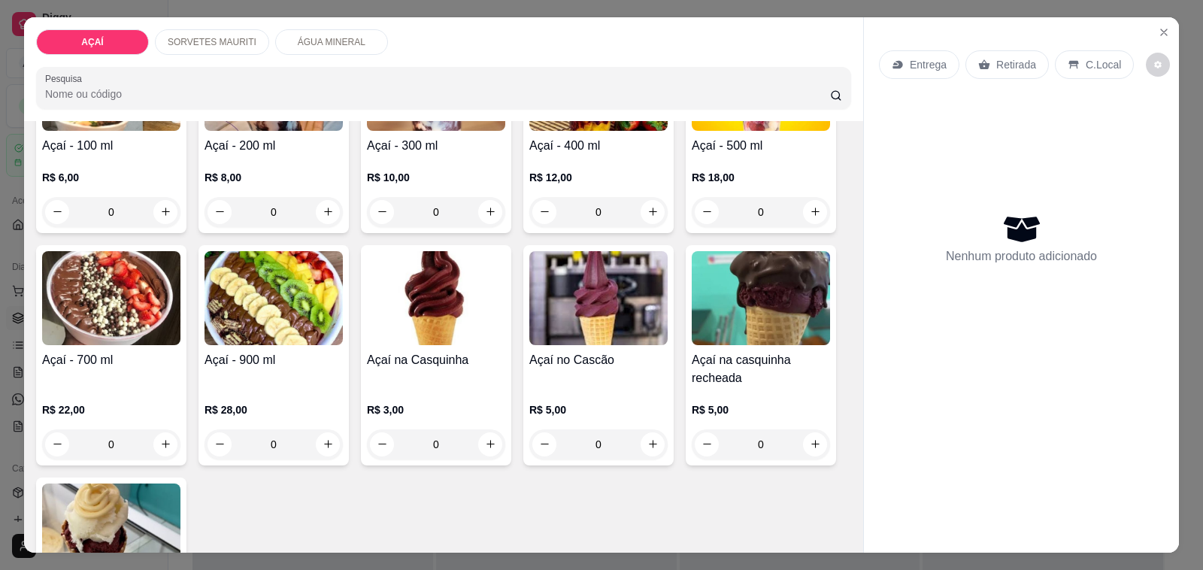
click at [290, 326] on img at bounding box center [273, 298] width 138 height 94
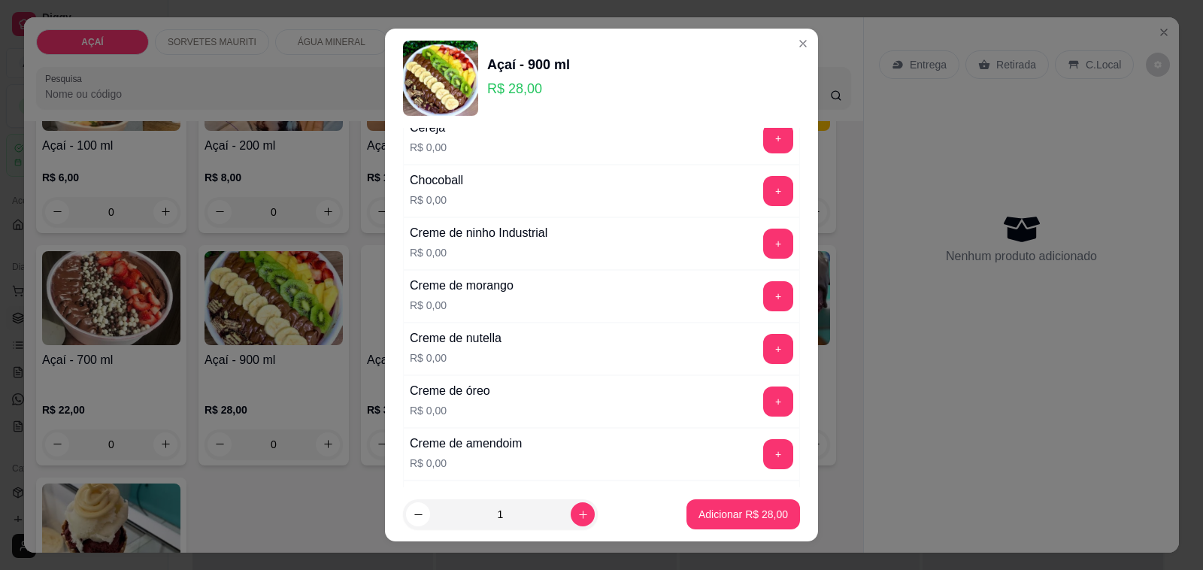
scroll to position [376, 0]
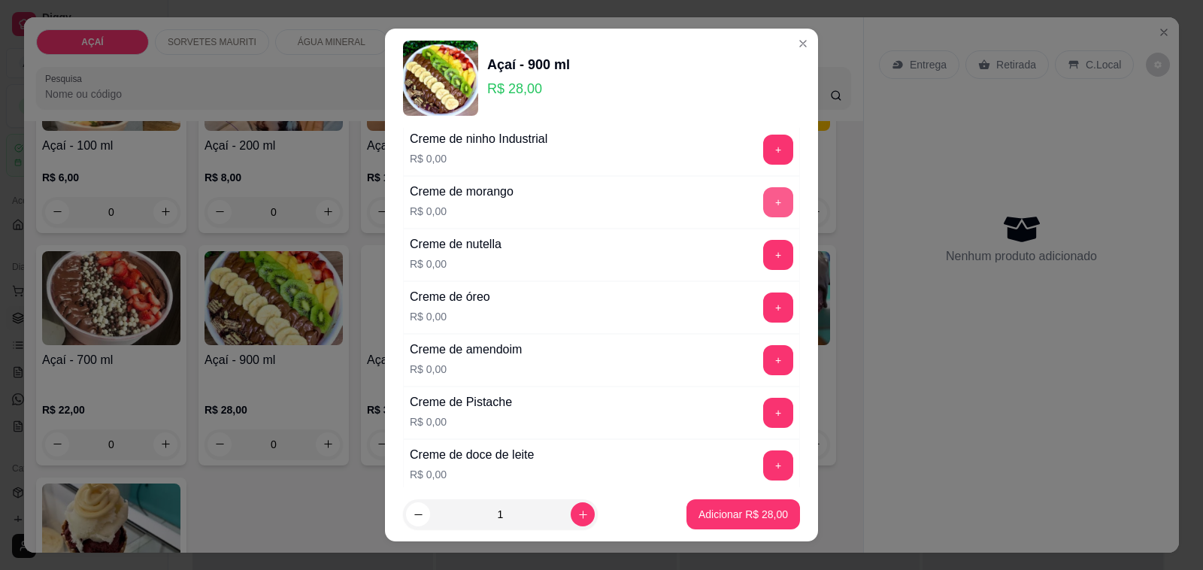
click at [763, 207] on button "+" at bounding box center [778, 202] width 30 height 30
click at [764, 207] on button "+" at bounding box center [778, 202] width 29 height 29
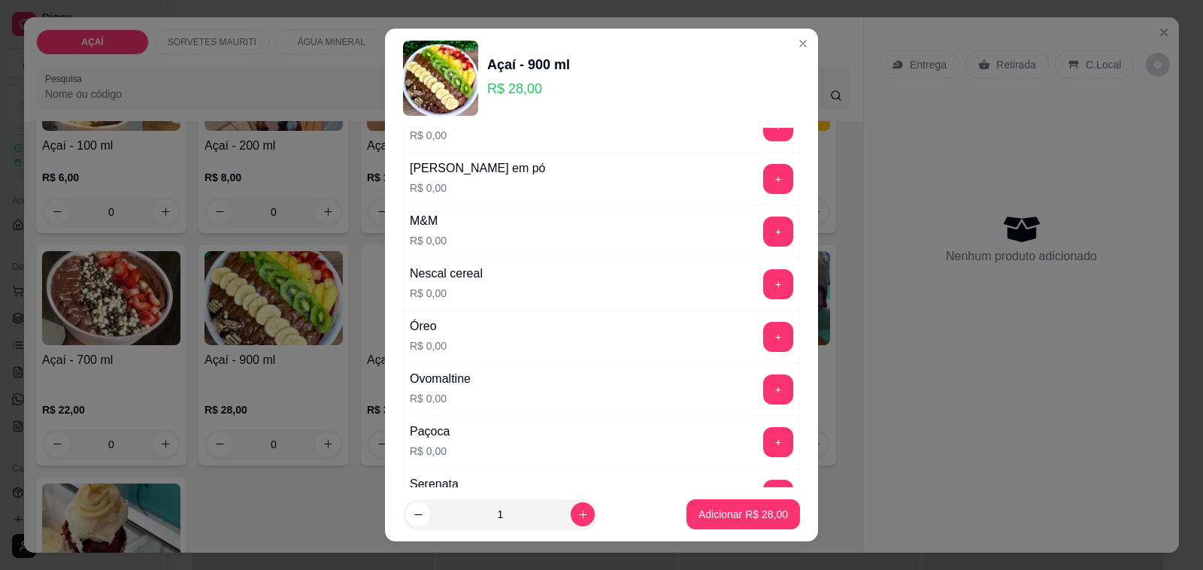
scroll to position [1504, 0]
click at [763, 190] on button "+" at bounding box center [778, 180] width 30 height 30
click at [764, 190] on button "+" at bounding box center [778, 179] width 29 height 29
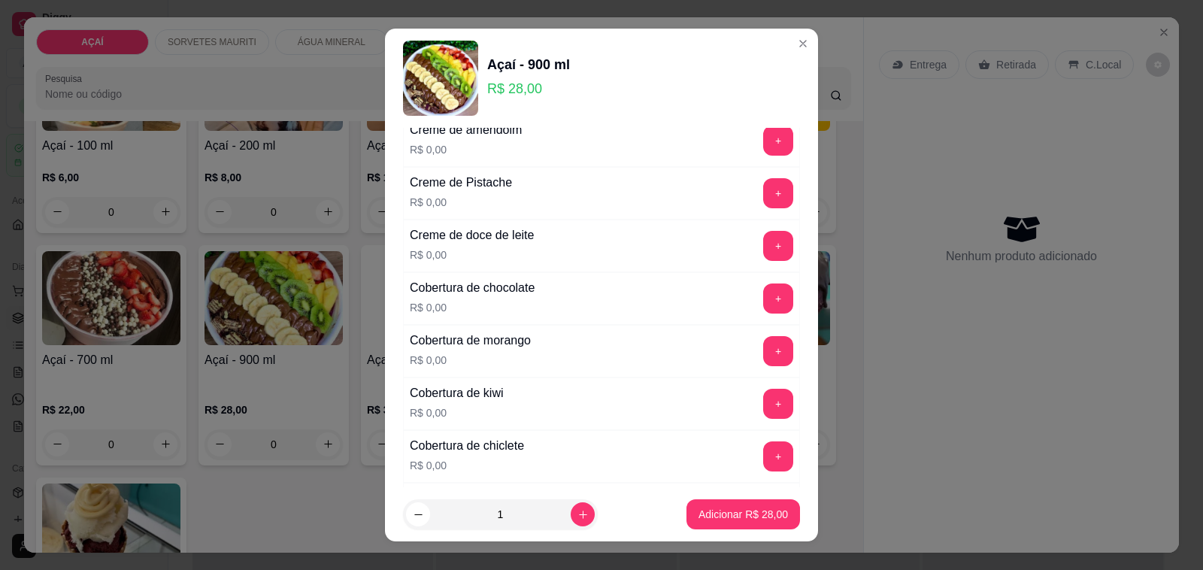
scroll to position [564, 0]
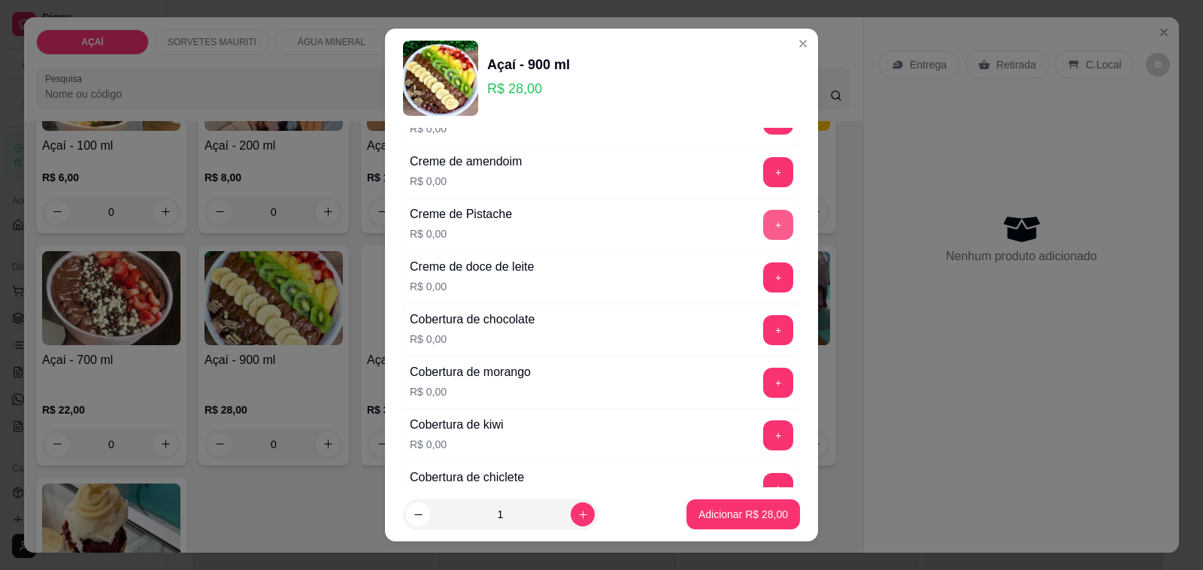
click at [763, 226] on button "+" at bounding box center [778, 225] width 30 height 30
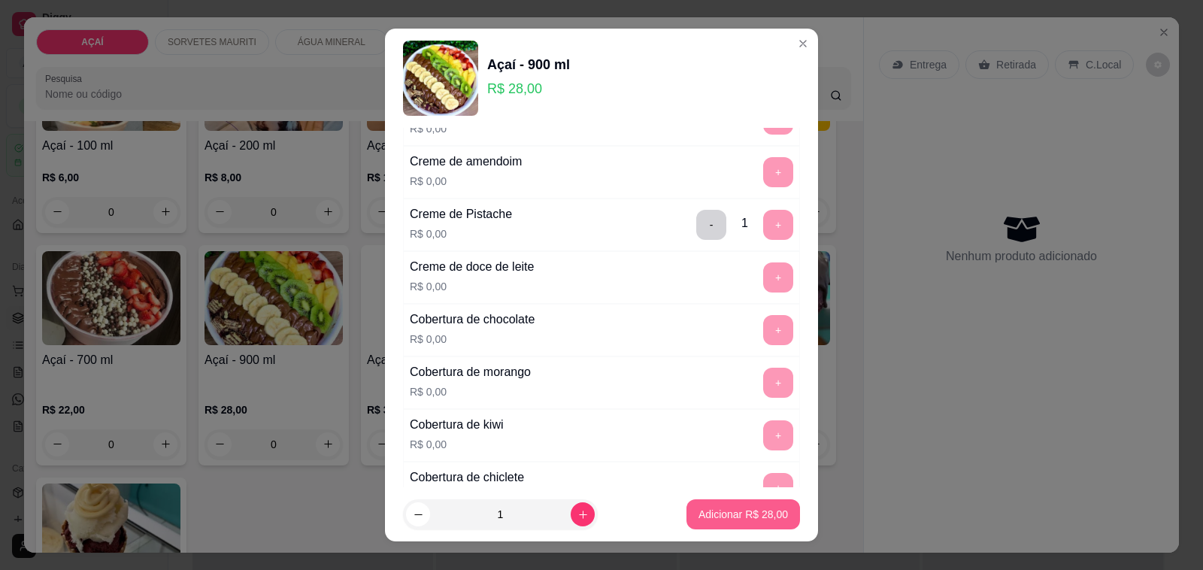
click at [713, 516] on p "Adicionar R$ 28,00" at bounding box center [742, 514] width 89 height 15
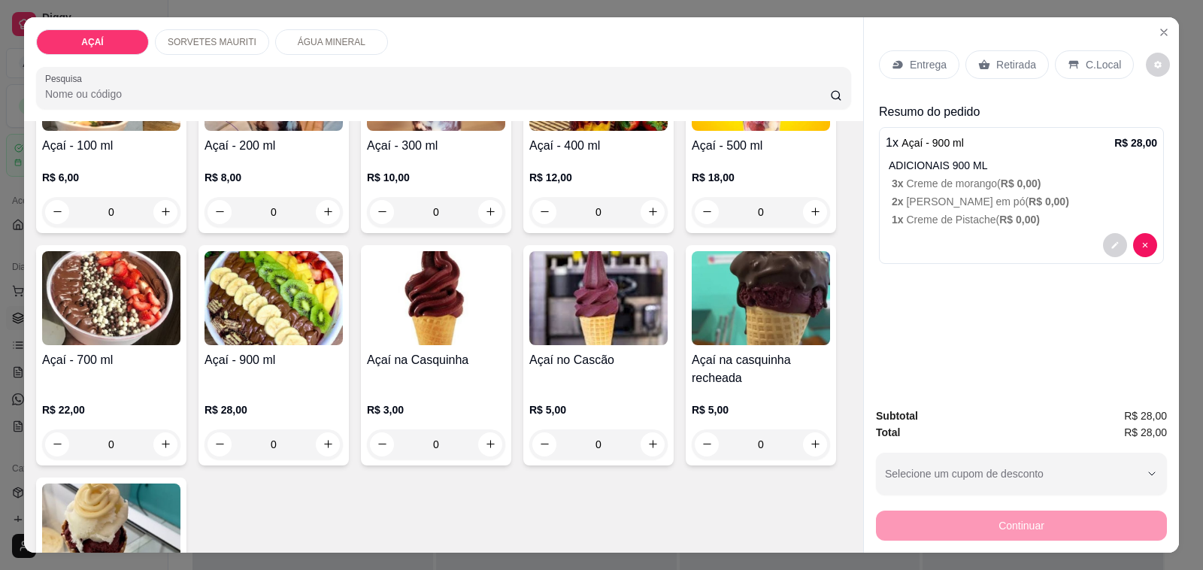
click at [918, 58] on p "Entrega" at bounding box center [928, 64] width 37 height 15
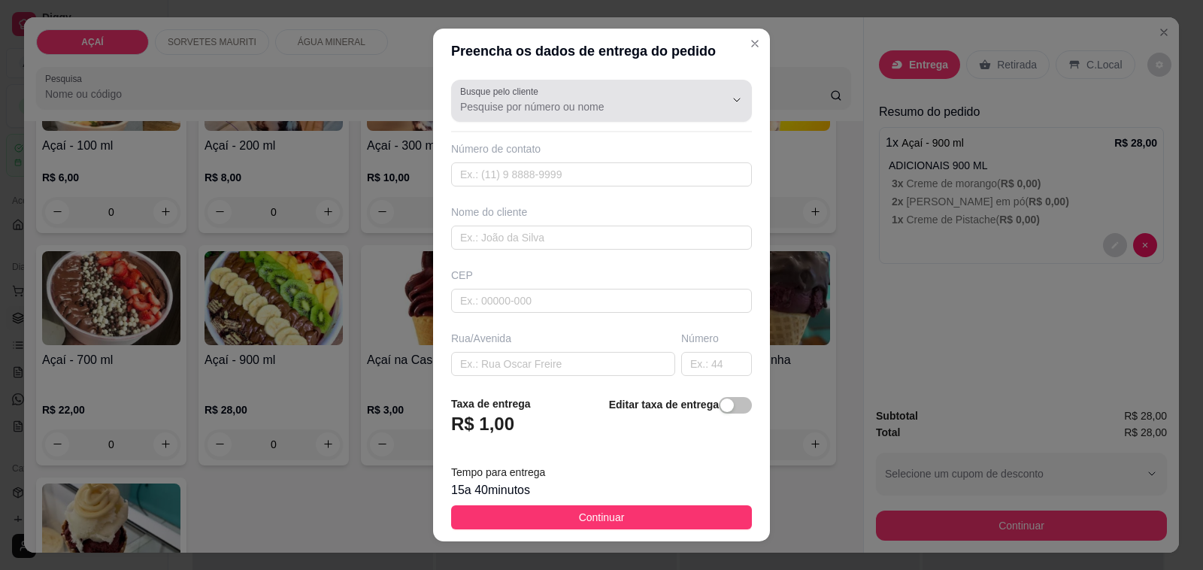
click at [632, 103] on input "Busque pelo cliente" at bounding box center [580, 106] width 241 height 15
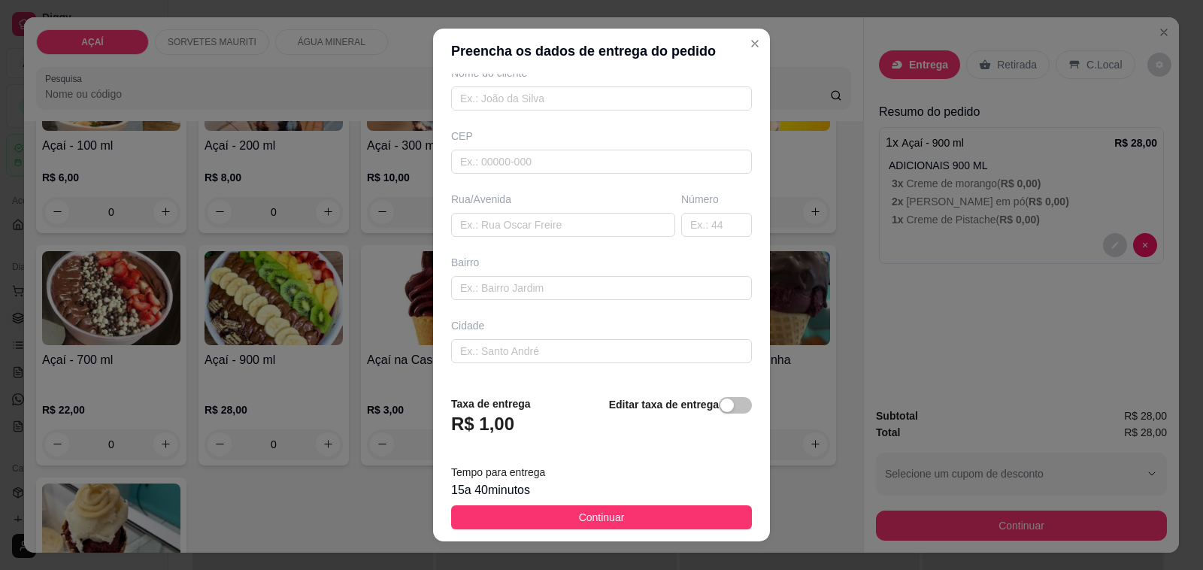
scroll to position [199, 0]
click at [629, 323] on div "Complemento" at bounding box center [601, 330] width 301 height 15
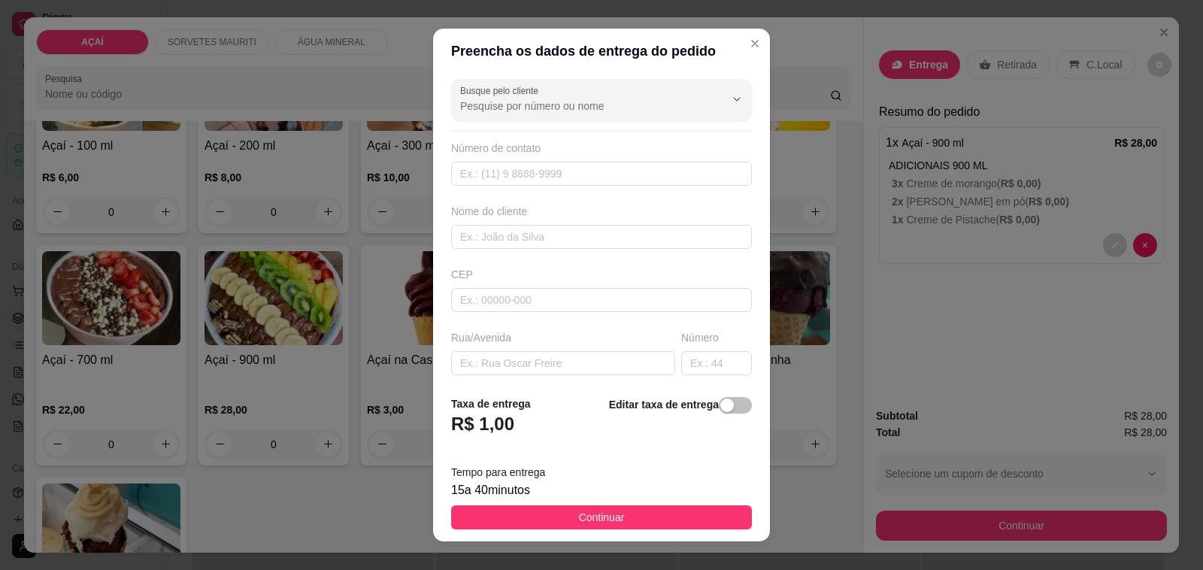
scroll to position [0, 0]
click at [542, 170] on input "text" at bounding box center [601, 174] width 301 height 24
type input "(82) 98743-1011"
type input "PAULAO MADEIRAS"
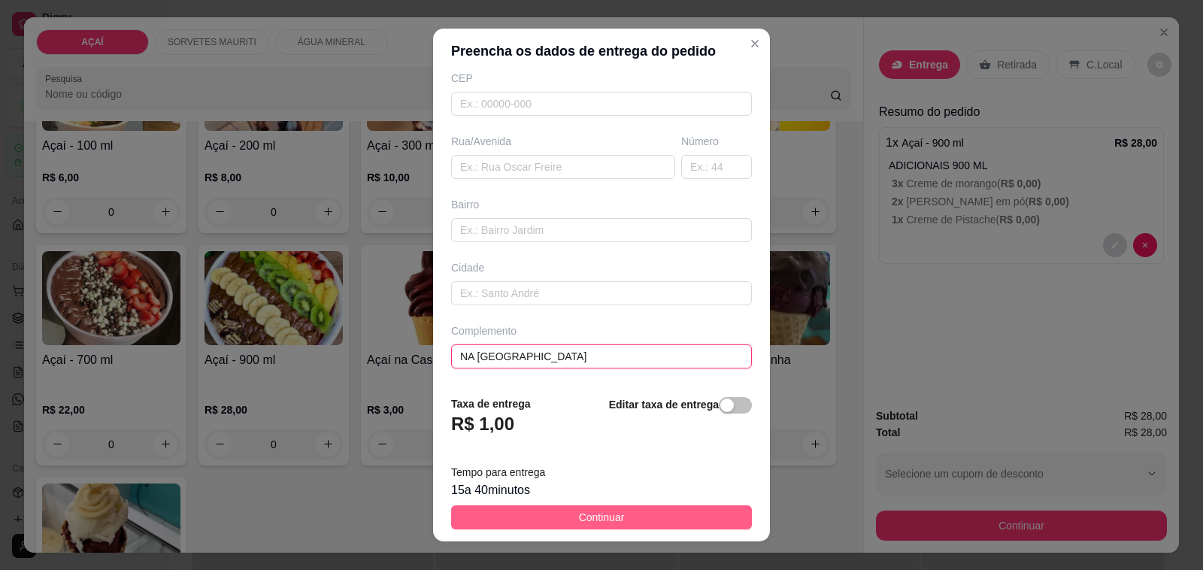
type input "NA PRAÇA DA SANTA"
click at [581, 513] on span "Continuar" at bounding box center [602, 517] width 46 height 17
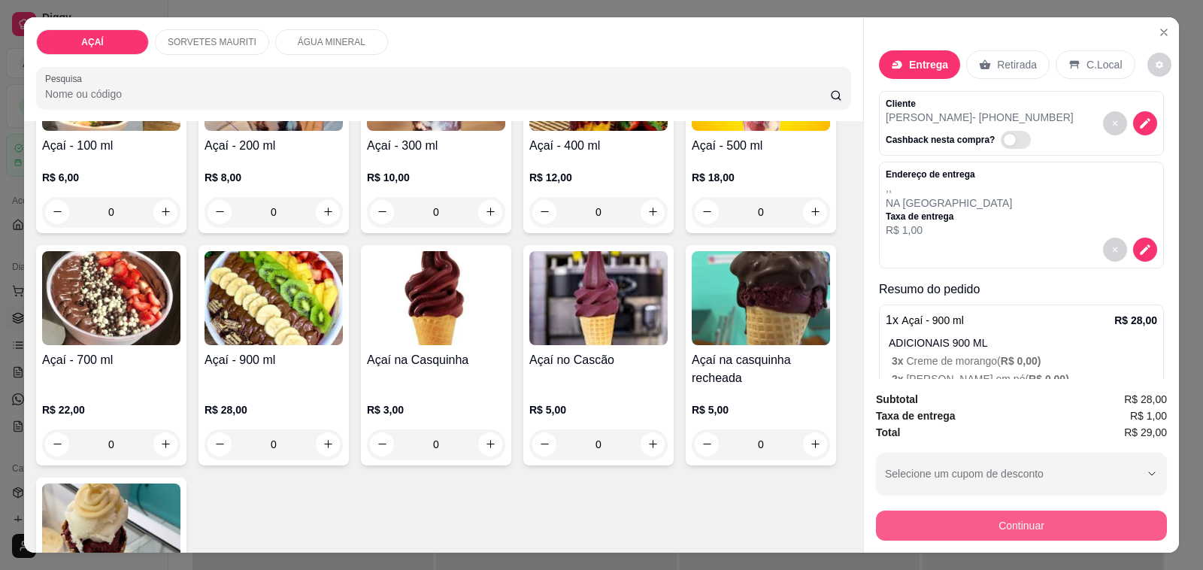
click at [994, 523] on button "Continuar" at bounding box center [1021, 525] width 291 height 30
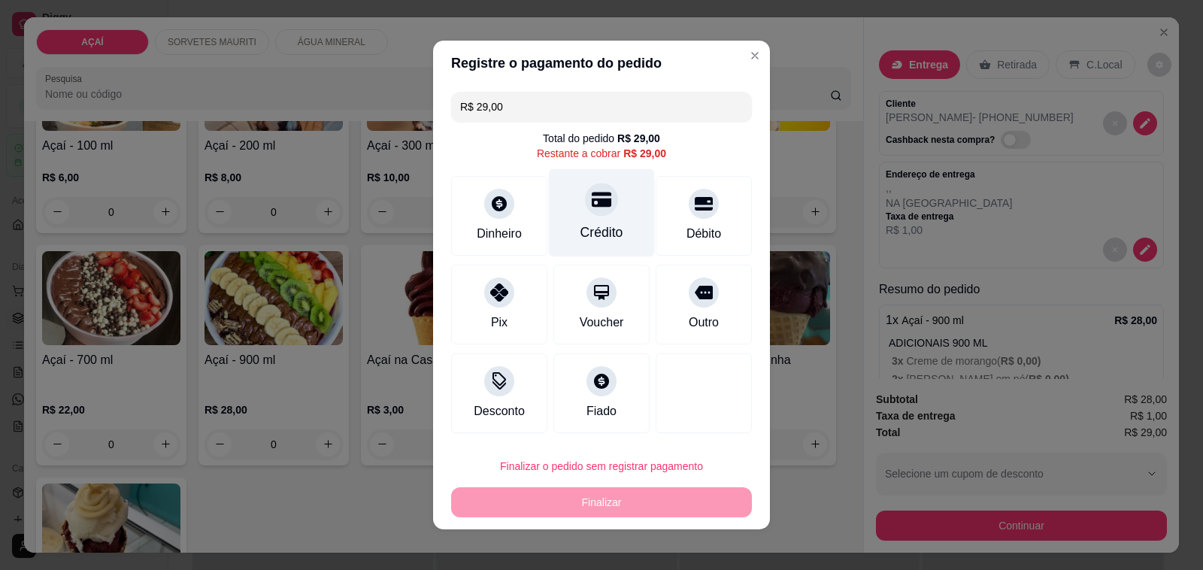
click at [595, 223] on div "Crédito" at bounding box center [601, 233] width 43 height 20
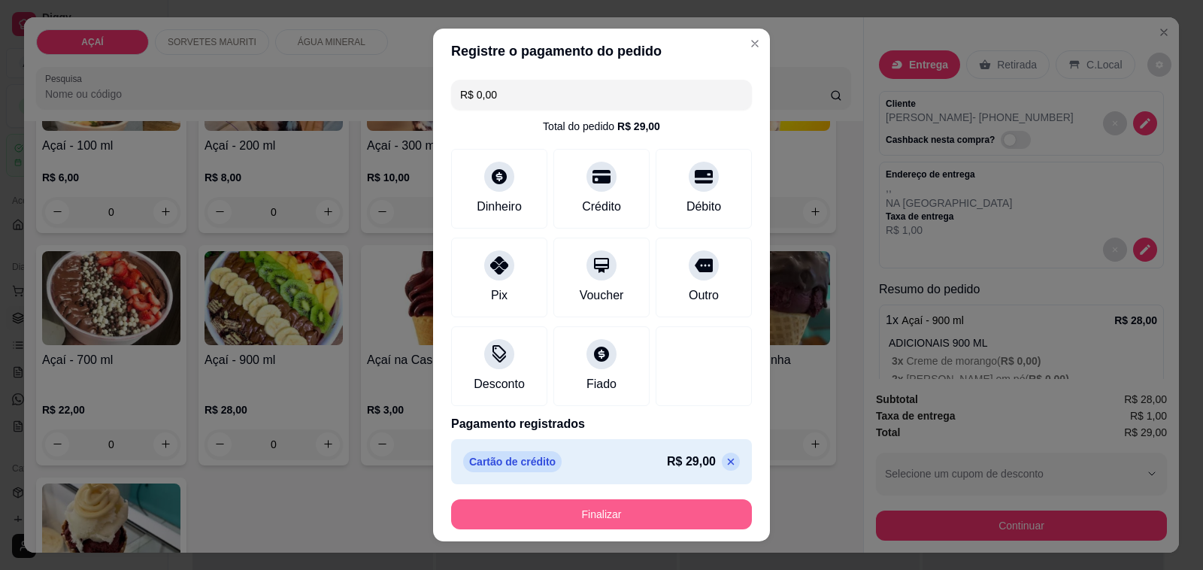
click at [607, 517] on button "Finalizar" at bounding box center [601, 514] width 301 height 30
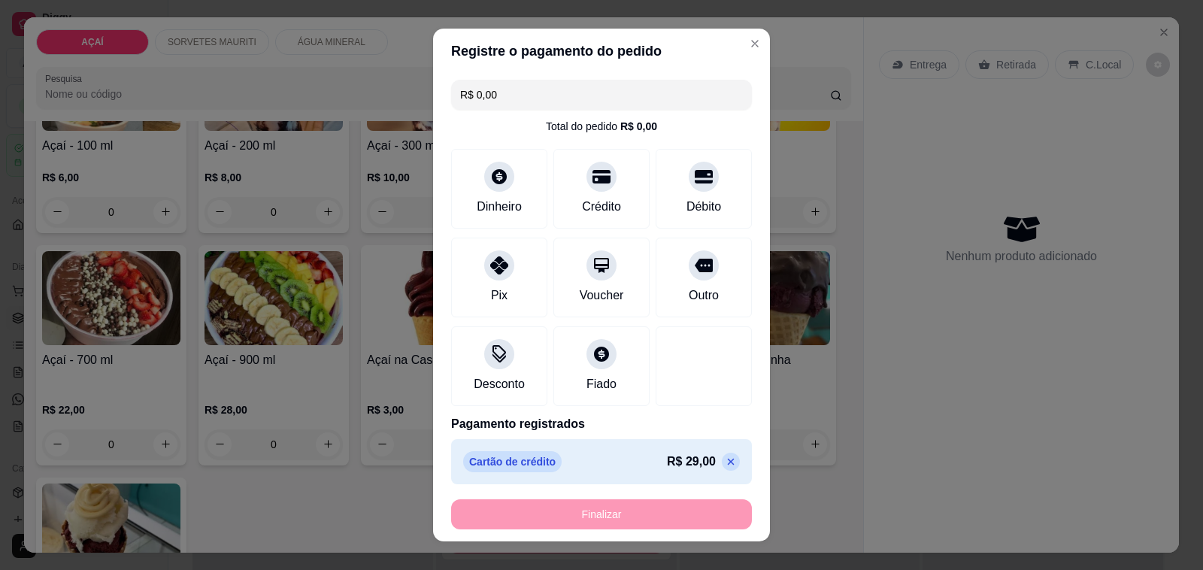
type input "-R$ 29,00"
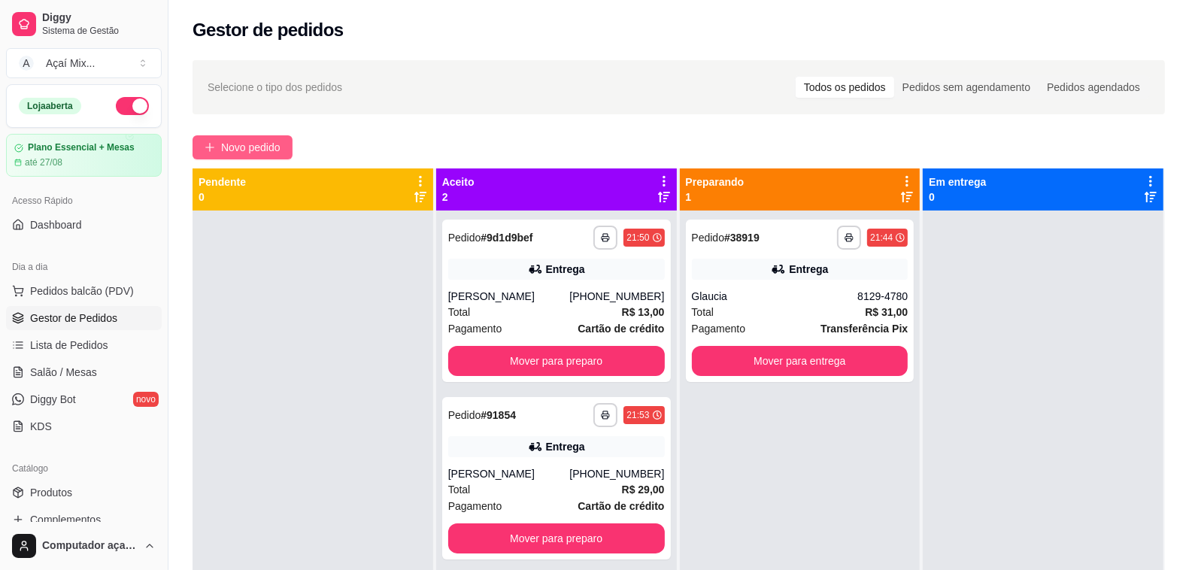
click at [287, 144] on button "Novo pedido" at bounding box center [242, 147] width 100 height 24
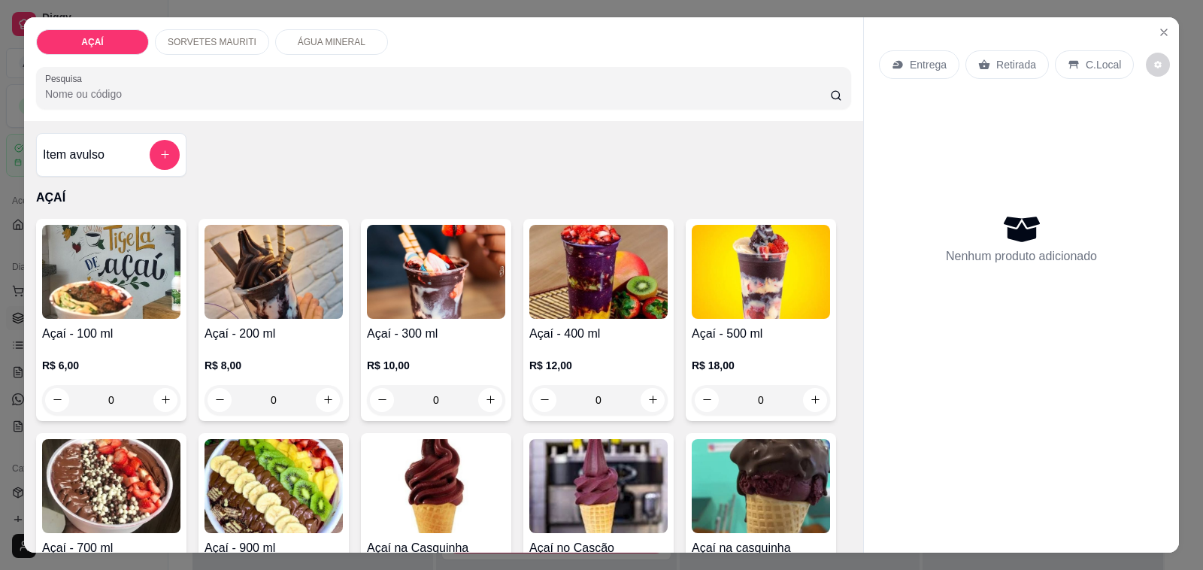
click at [449, 254] on img at bounding box center [436, 272] width 138 height 94
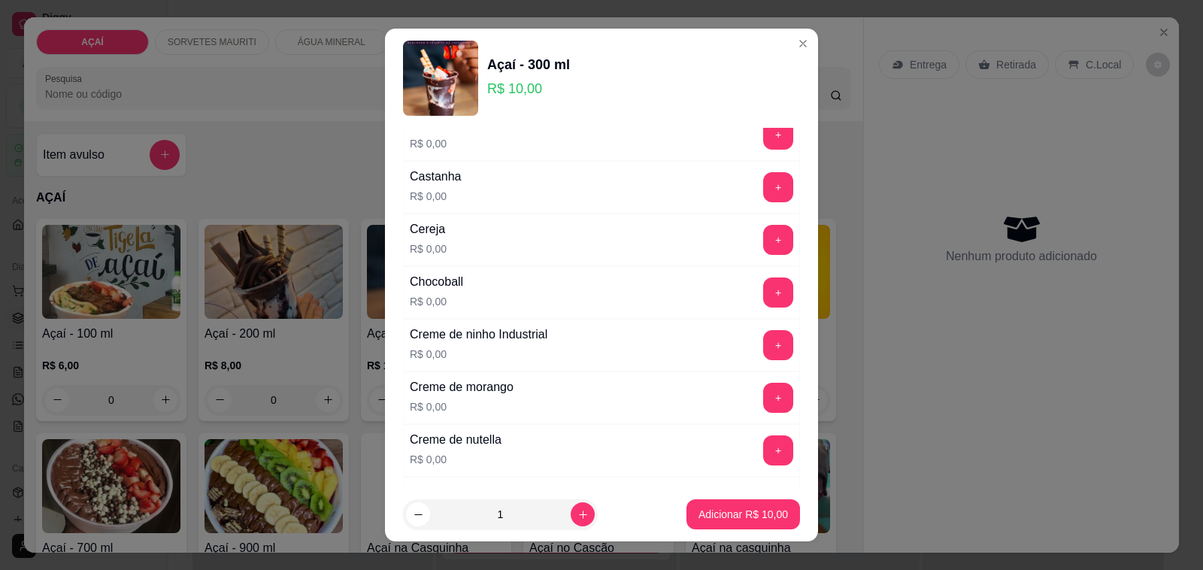
scroll to position [188, 0]
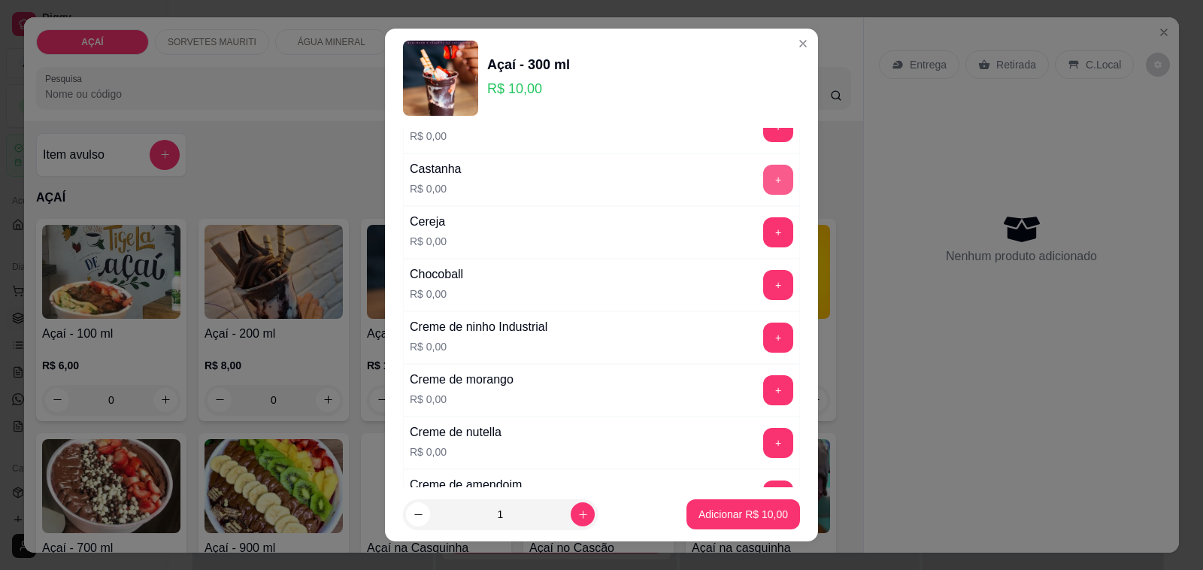
click at [763, 183] on button "+" at bounding box center [778, 180] width 30 height 30
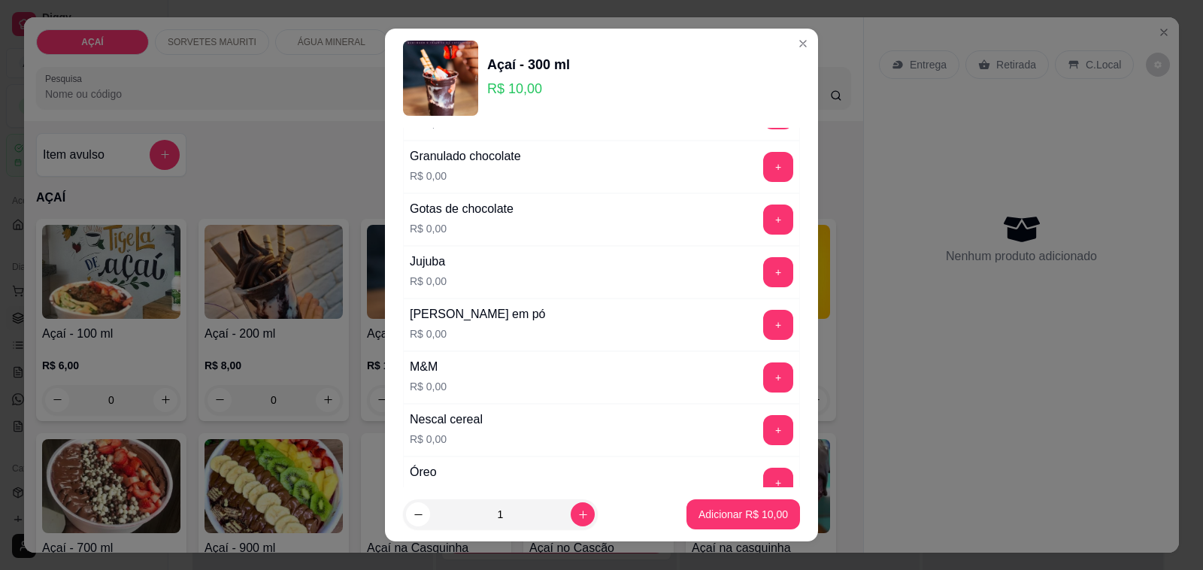
scroll to position [1410, 0]
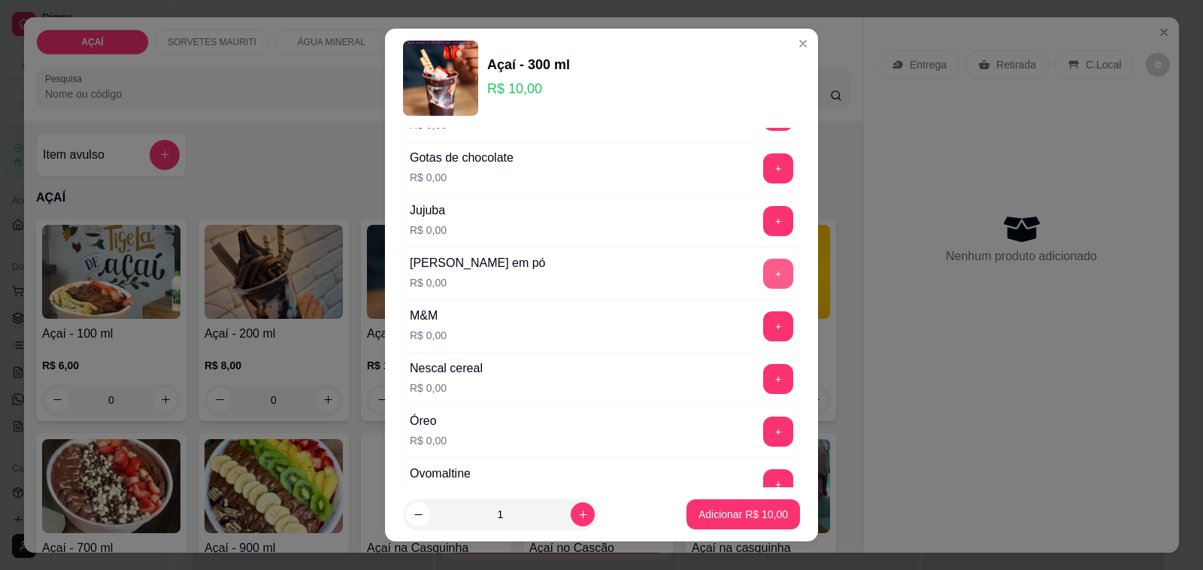
click at [763, 289] on button "+" at bounding box center [778, 274] width 30 height 30
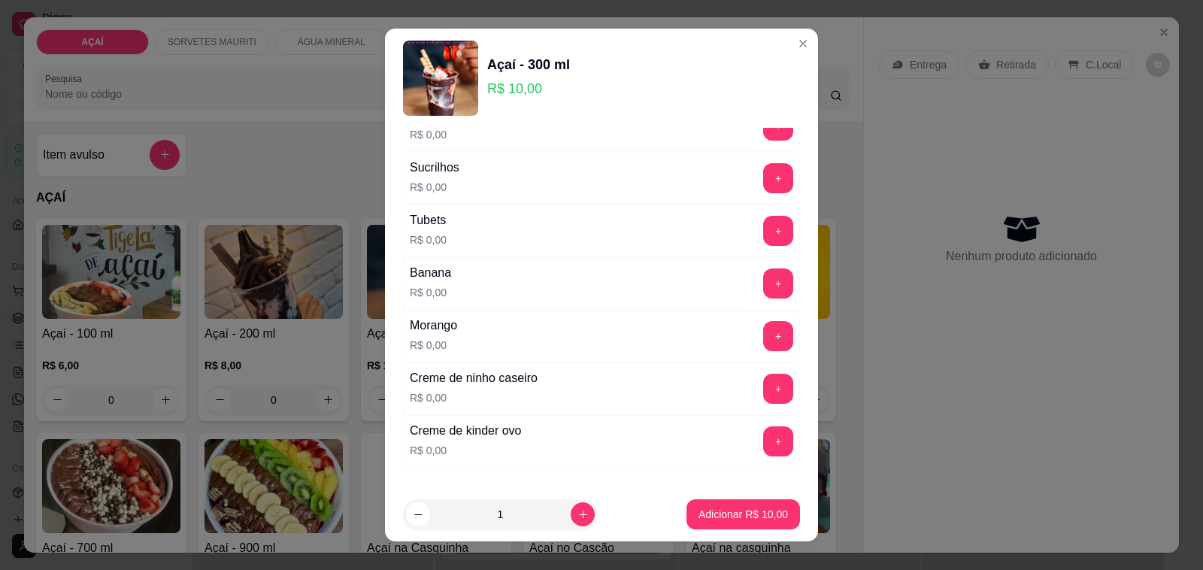
scroll to position [1973, 0]
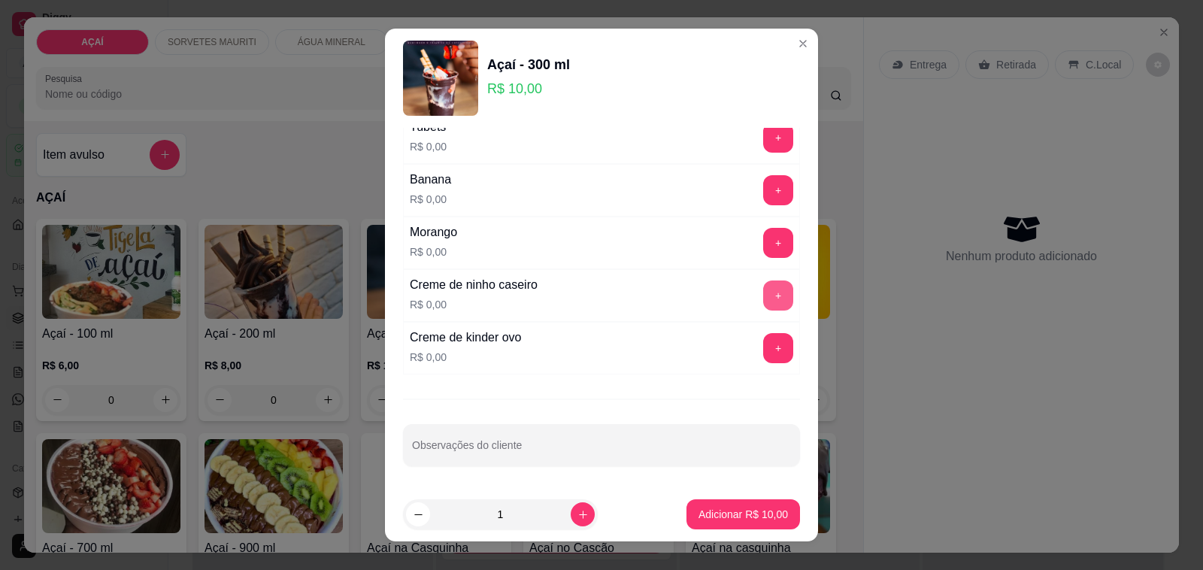
click at [763, 301] on button "+" at bounding box center [778, 295] width 30 height 30
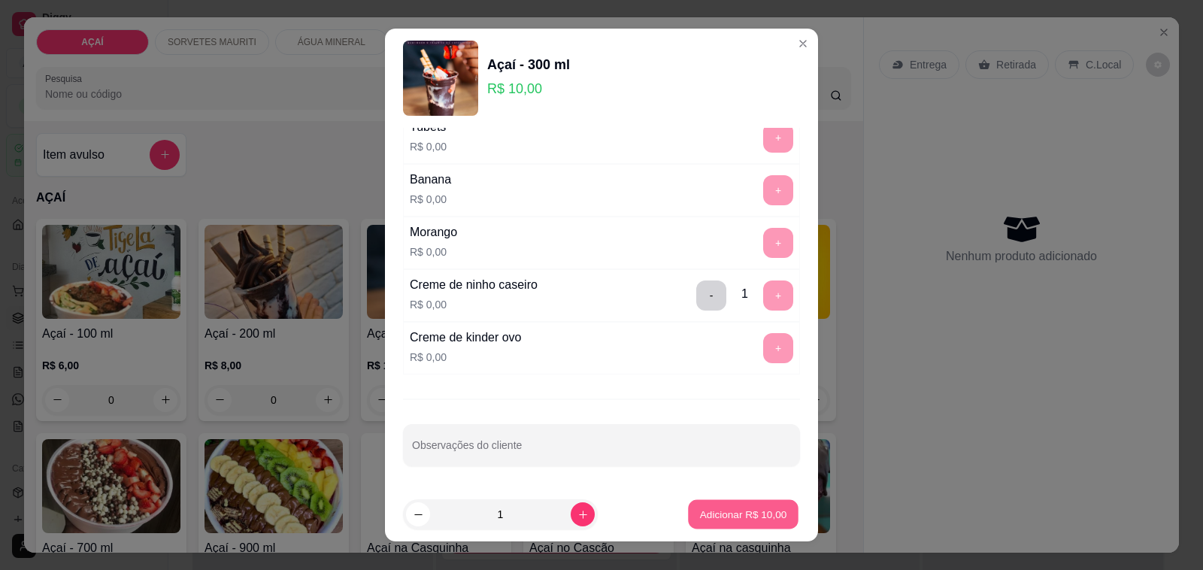
click at [709, 523] on button "Adicionar R$ 10,00" at bounding box center [743, 514] width 111 height 29
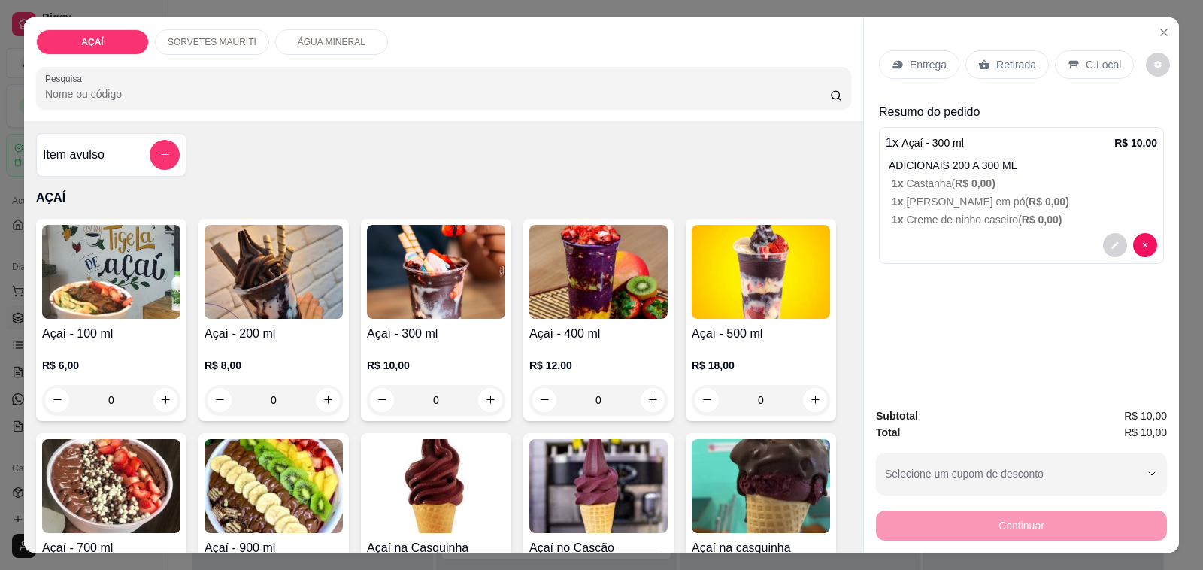
click at [910, 62] on p "Entrega" at bounding box center [928, 64] width 37 height 15
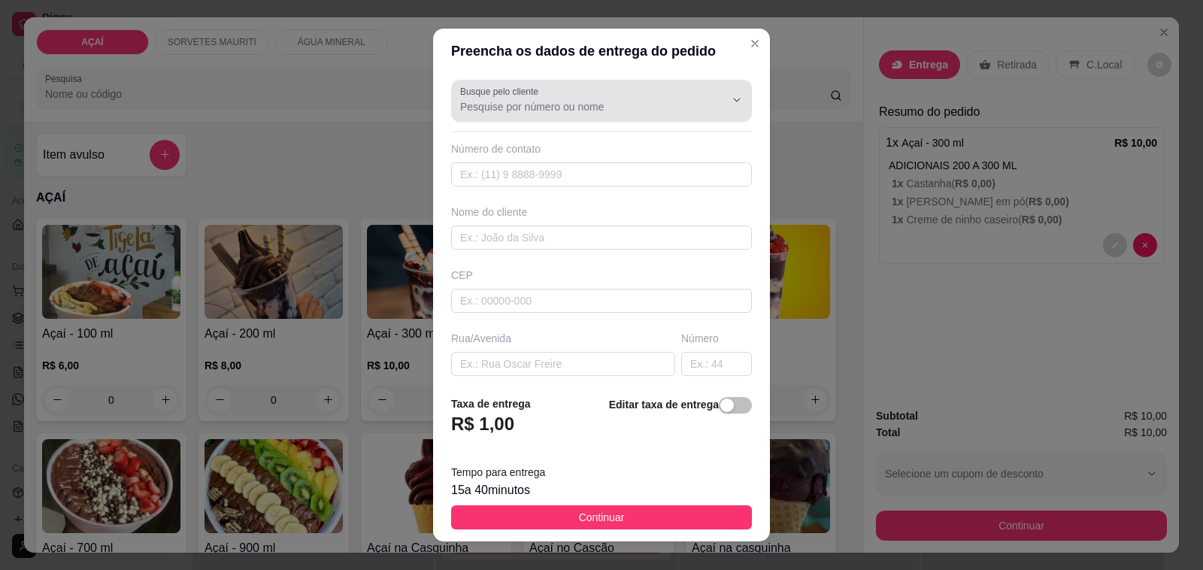
click at [565, 115] on div at bounding box center [601, 101] width 283 height 30
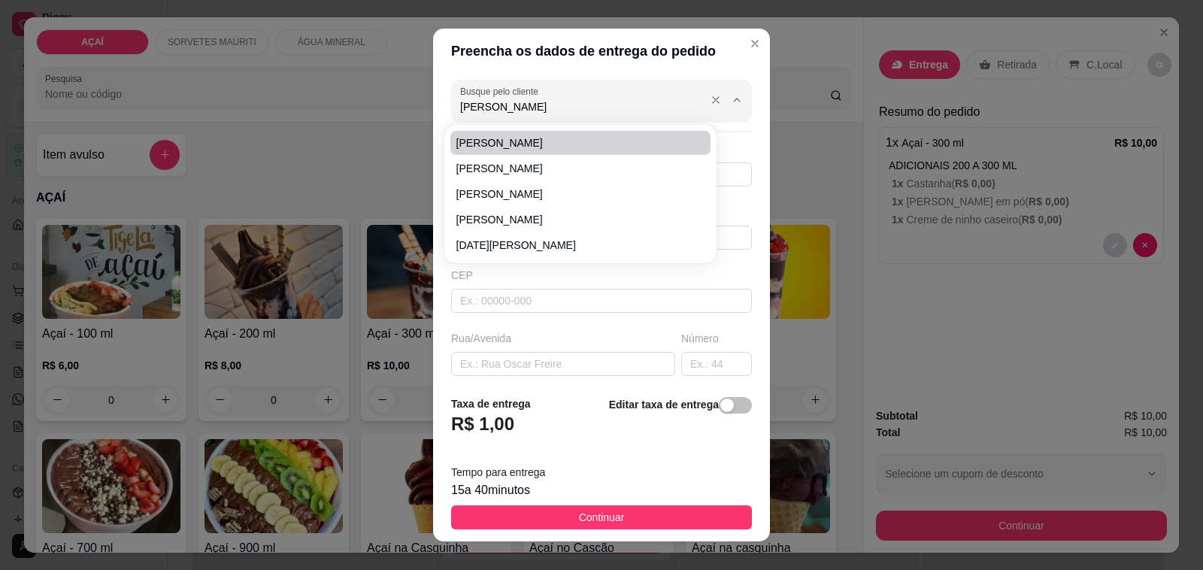
type input "Adriana Dias De Menezes"
type input "987228748"
type input "Adriana Dias De Menezes"
type input "575200000000"
type input "Entrega casa de jorio"
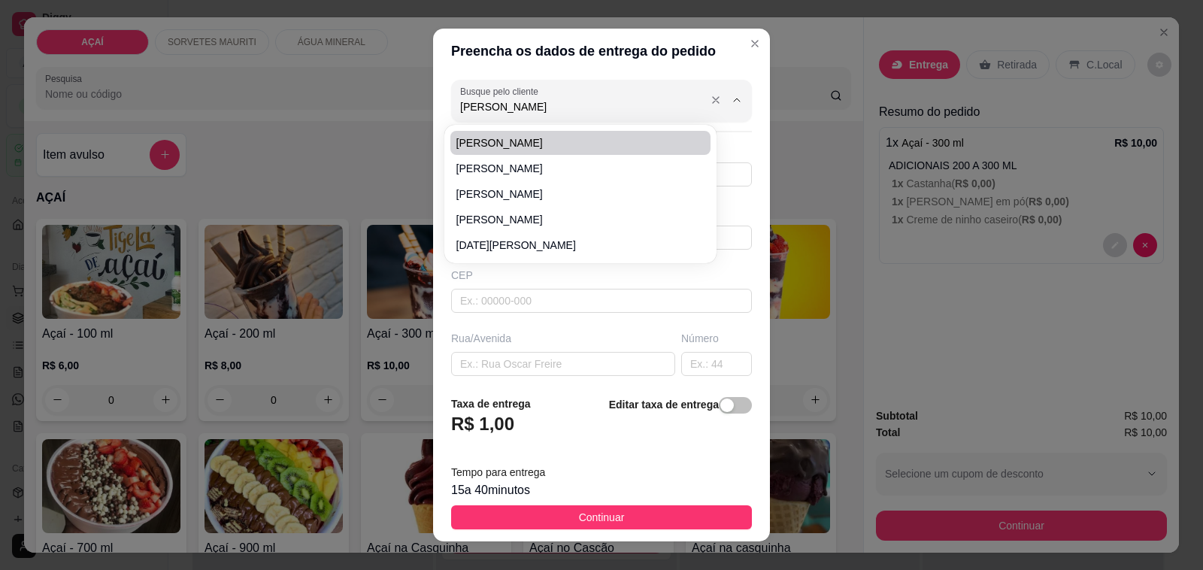
type input "PROXIMO A MARCONDES DA RACAO UMA CASA PERTO DO RIACHO"
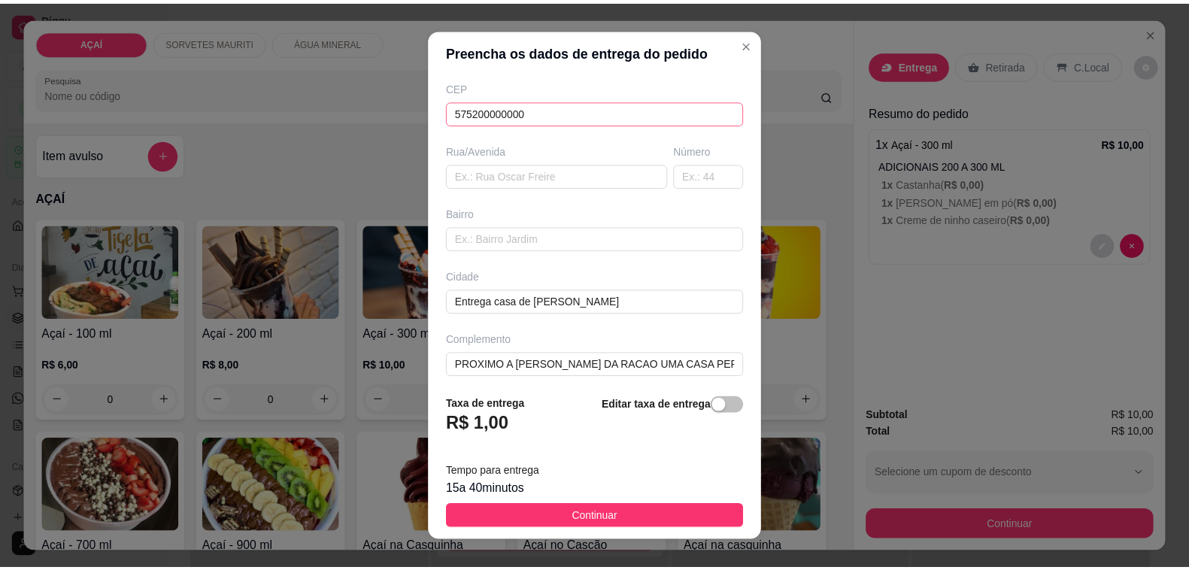
scroll to position [199, 0]
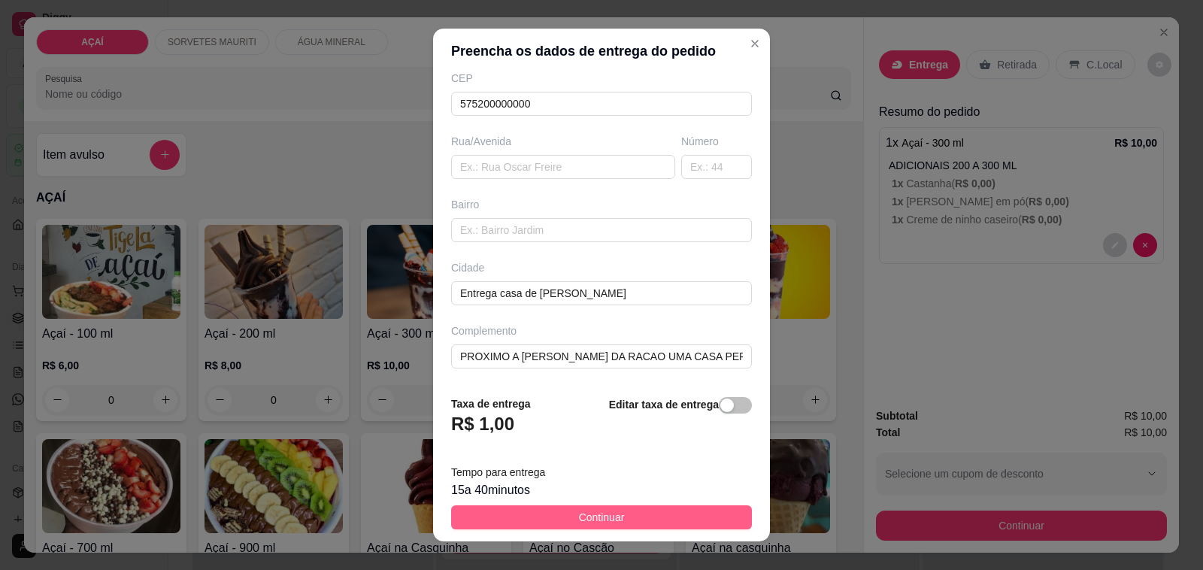
click at [607, 515] on span "Continuar" at bounding box center [602, 517] width 46 height 17
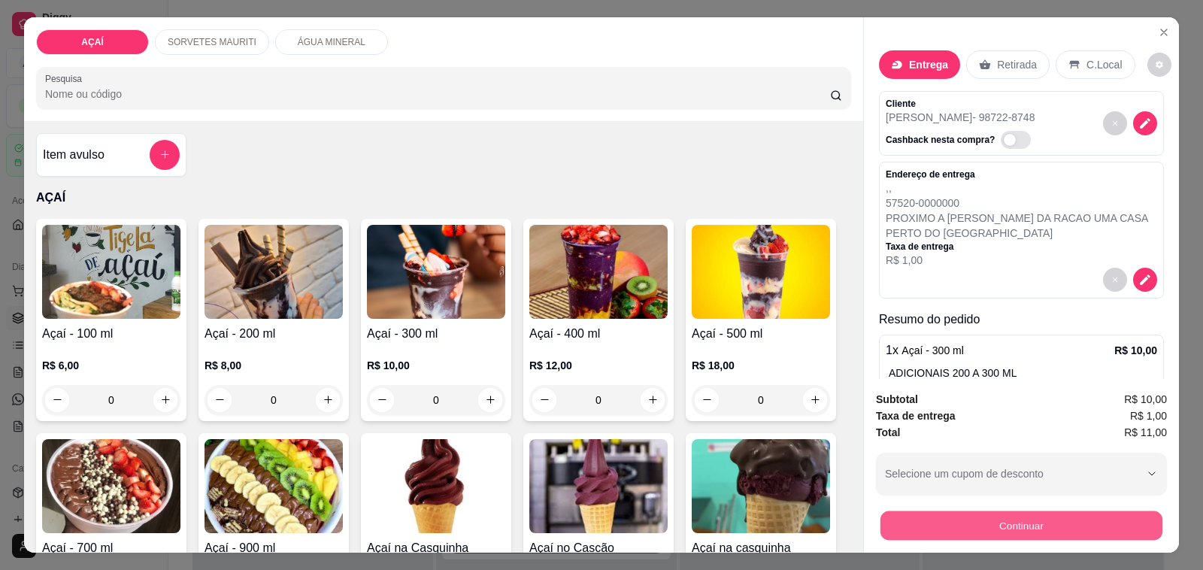
click at [1019, 517] on button "Continuar" at bounding box center [1021, 525] width 282 height 29
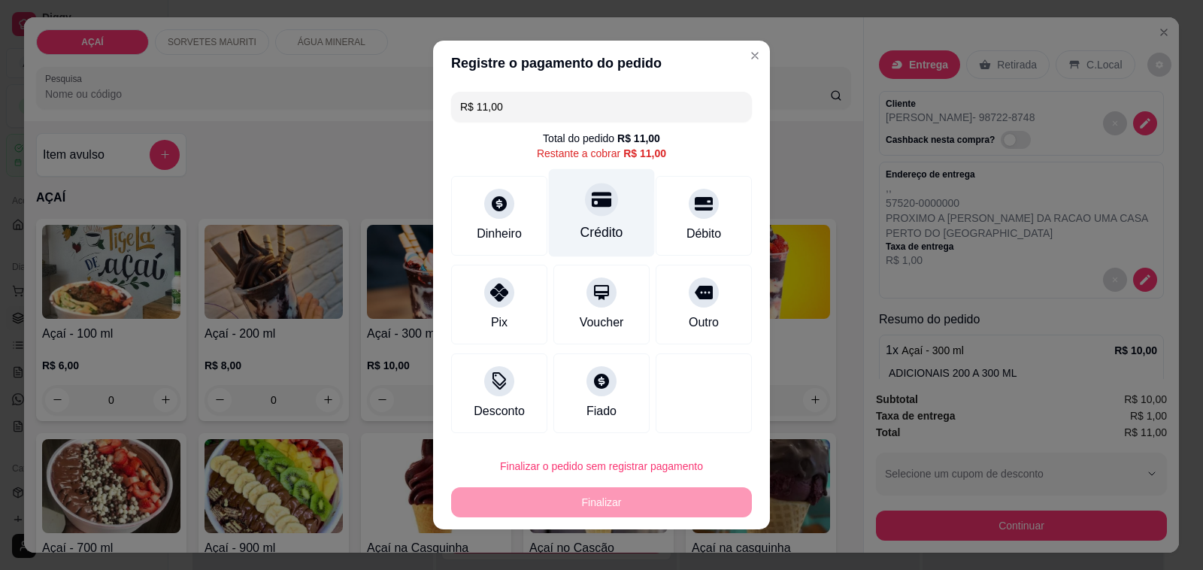
click at [589, 211] on div at bounding box center [601, 199] width 33 height 33
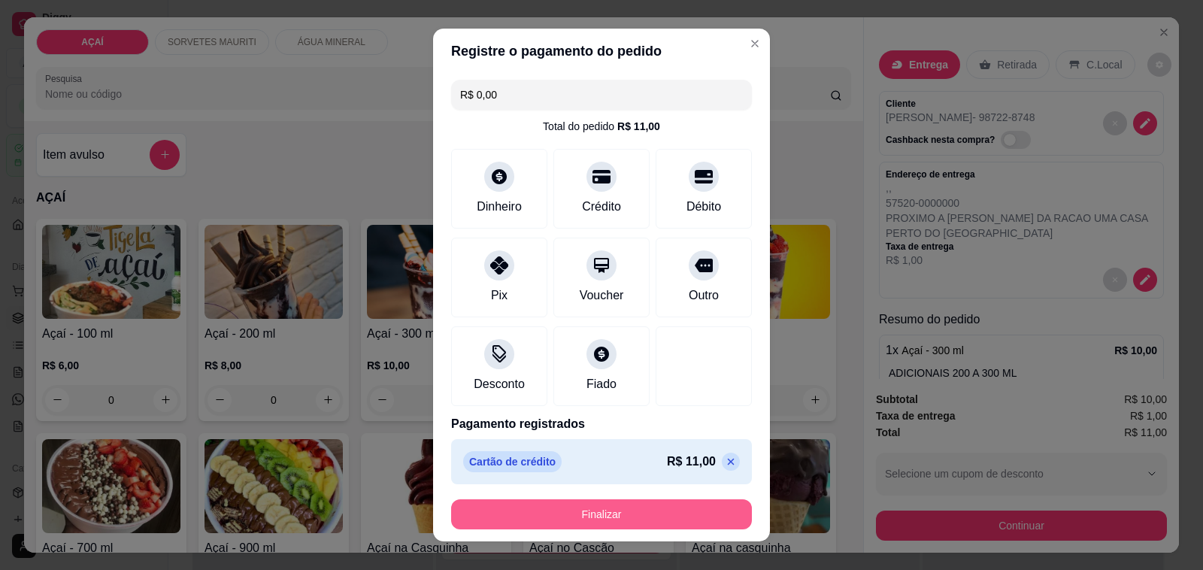
click at [595, 504] on button "Finalizar" at bounding box center [601, 514] width 301 height 30
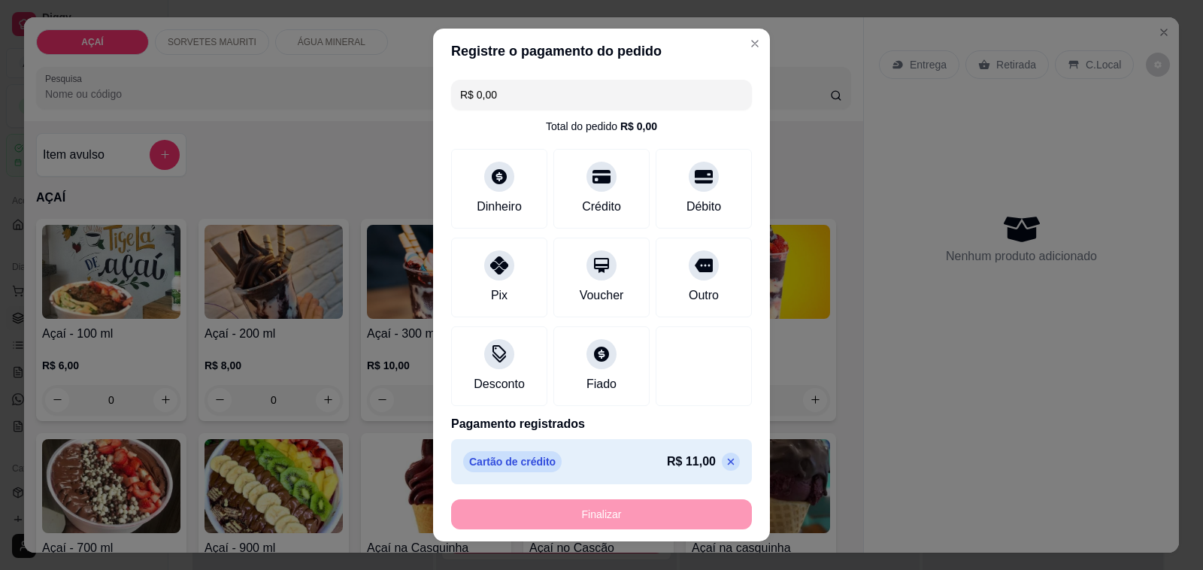
type input "-R$ 11,00"
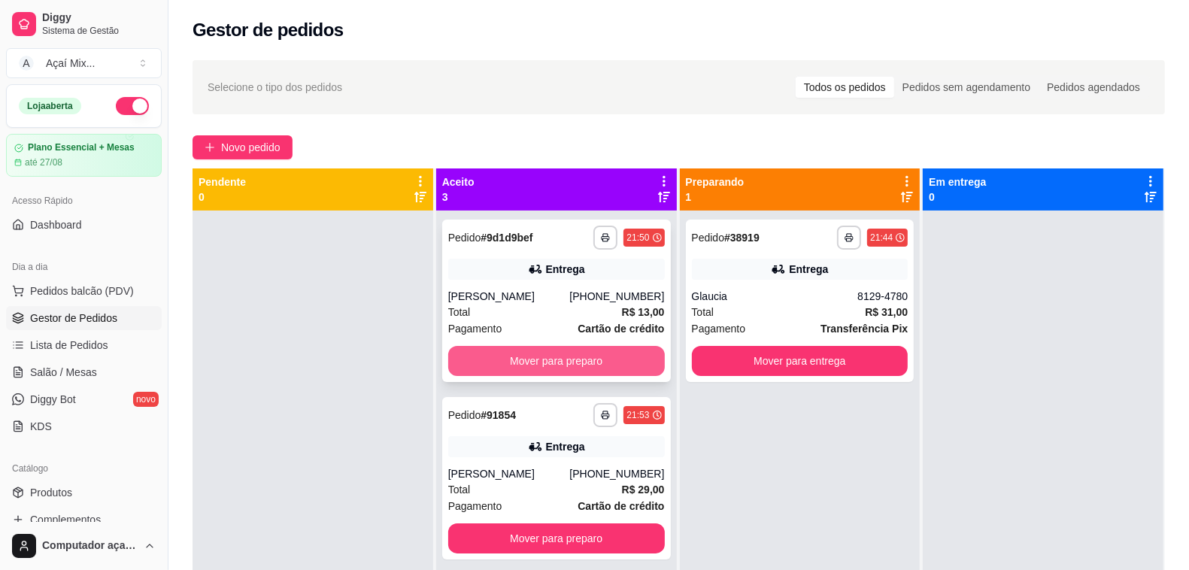
click at [574, 363] on button "Mover para preparo" at bounding box center [556, 361] width 217 height 30
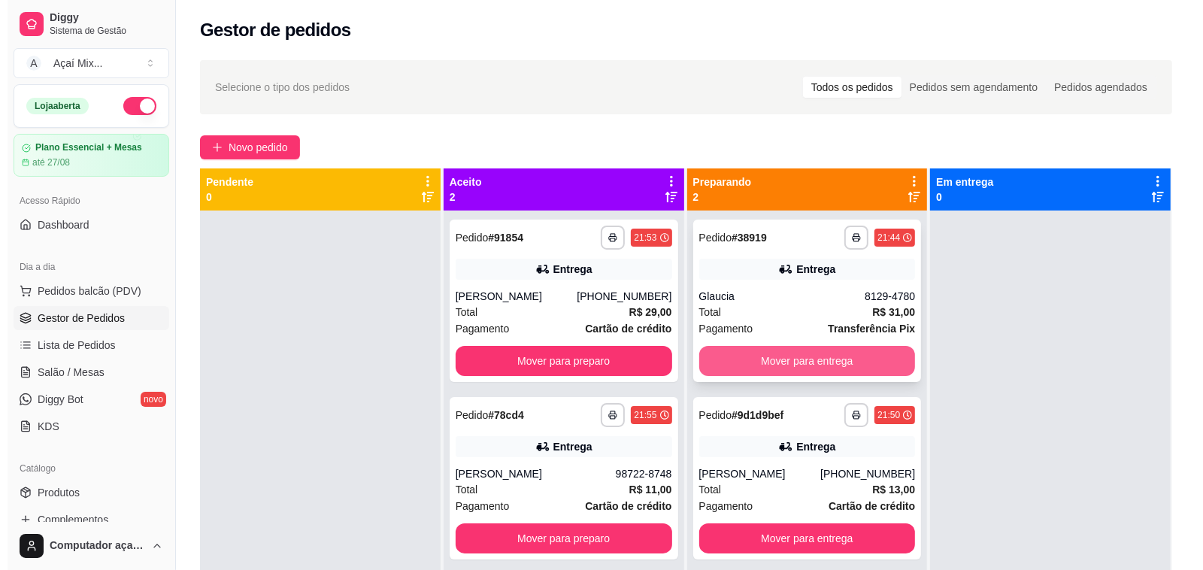
scroll to position [42, 0]
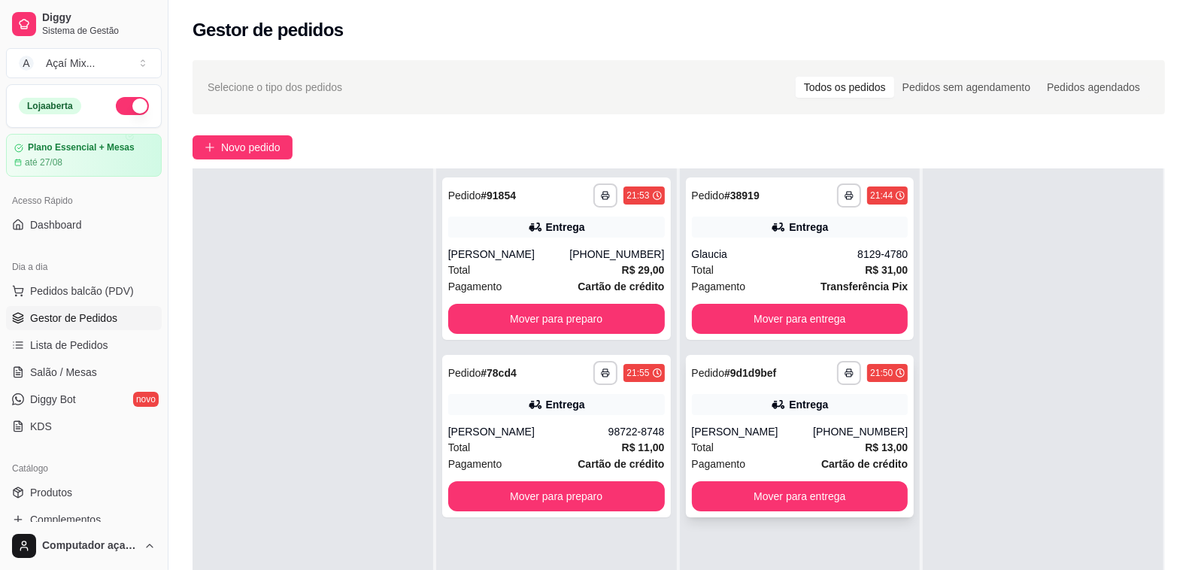
click at [731, 444] on div "Total R$ 13,00" at bounding box center [800, 447] width 217 height 17
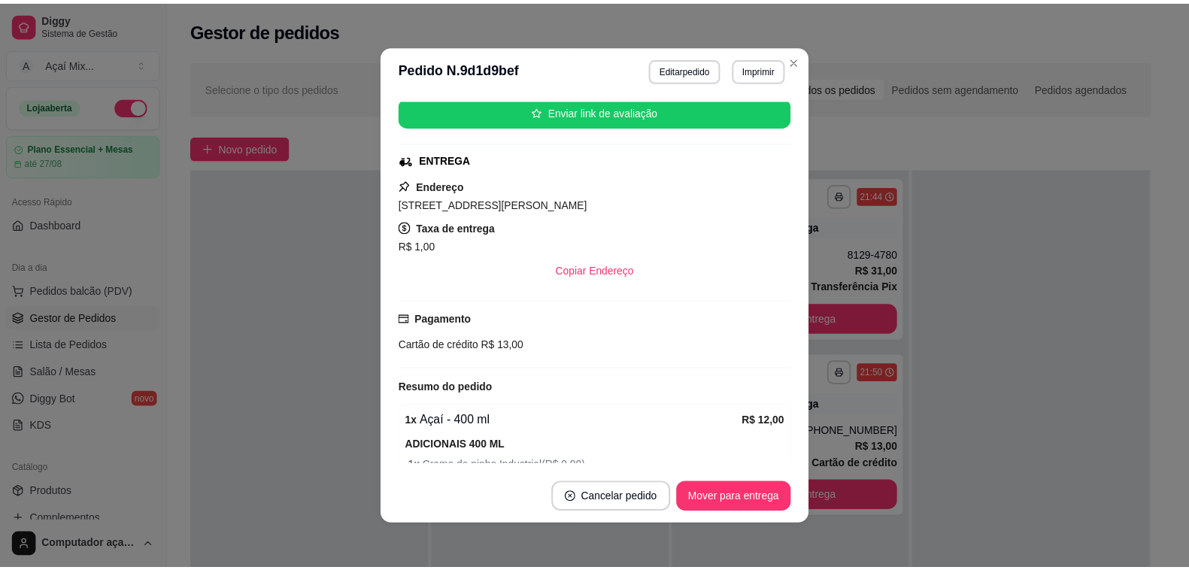
scroll to position [282, 0]
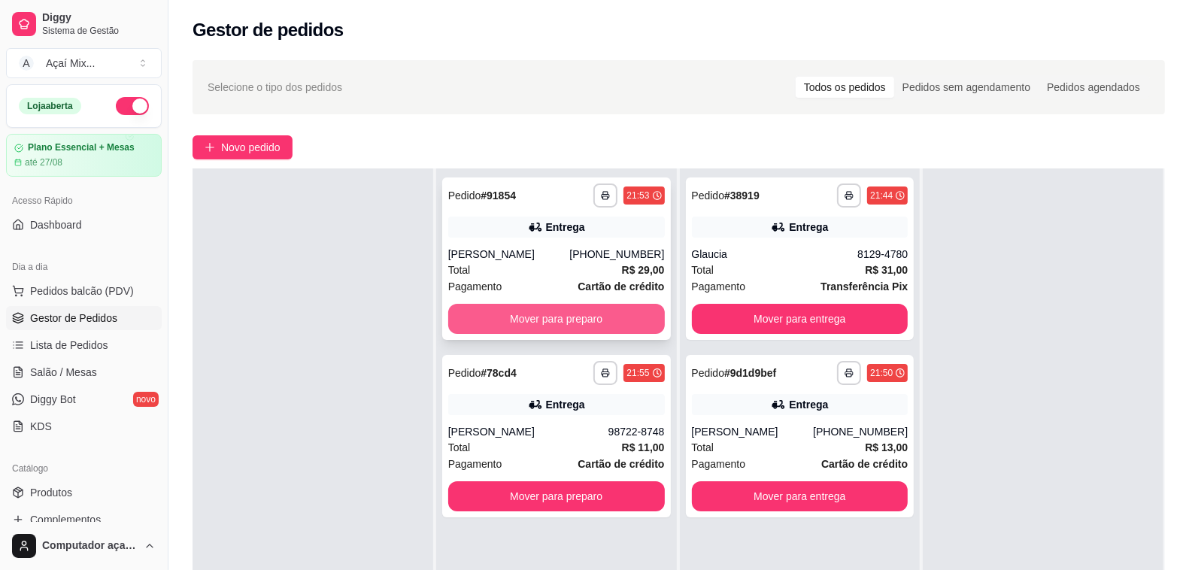
click at [561, 306] on button "Mover para preparo" at bounding box center [556, 319] width 217 height 30
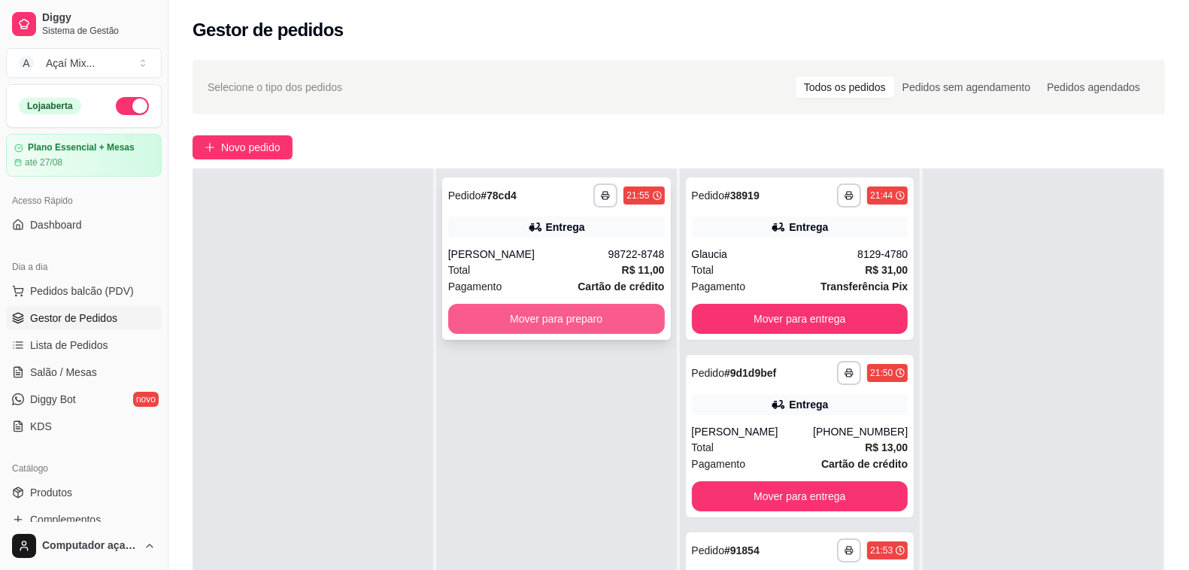
click at [564, 328] on button "Mover para preparo" at bounding box center [556, 319] width 217 height 30
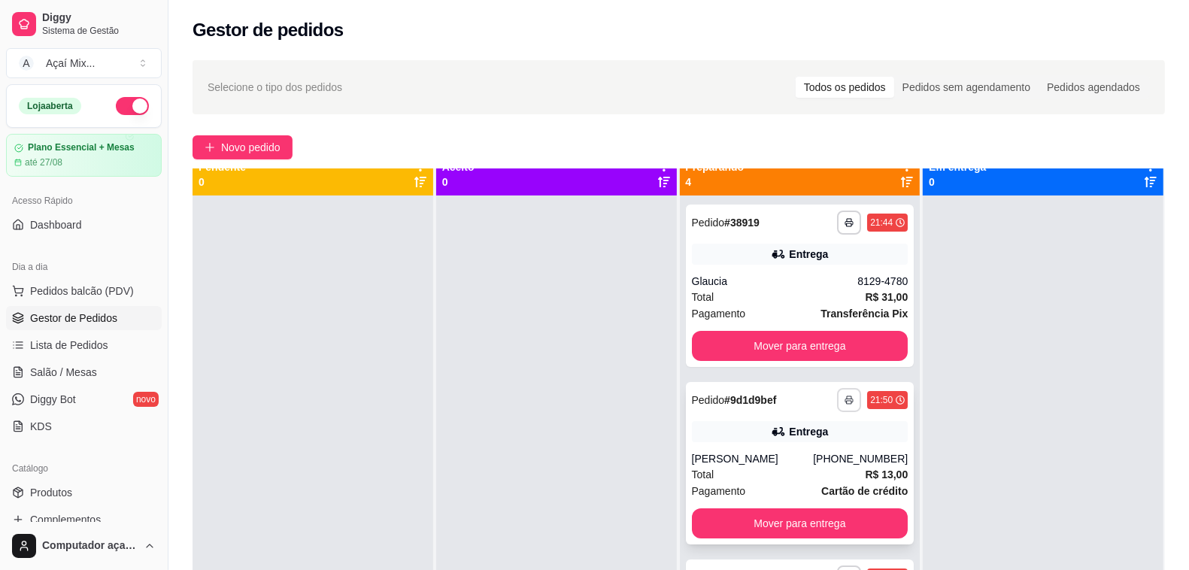
scroll to position [0, 0]
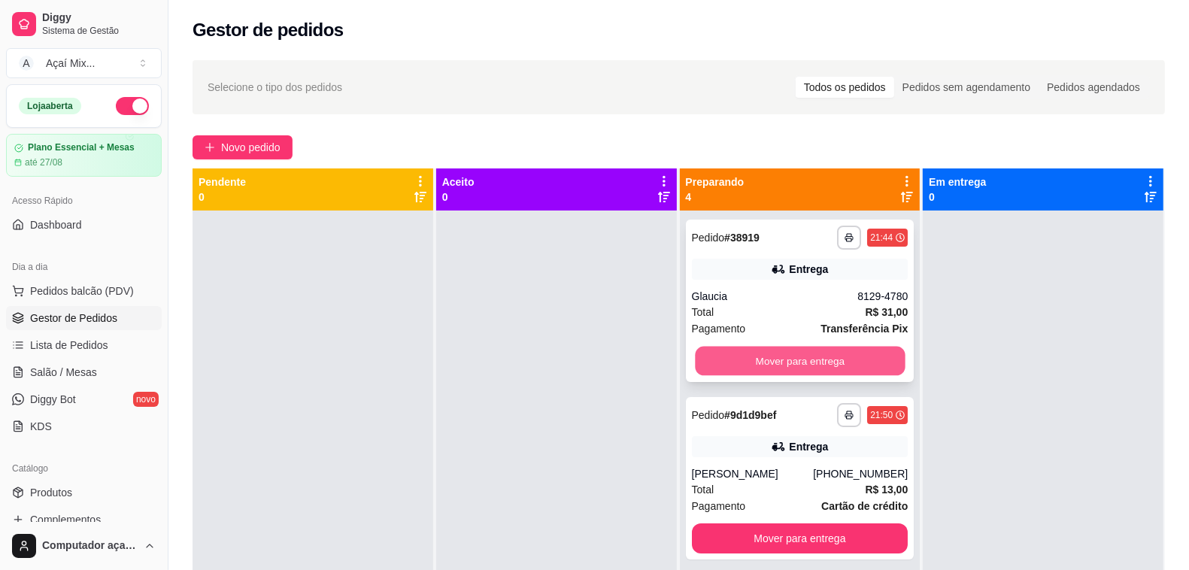
click at [786, 362] on button "Mover para entrega" at bounding box center [800, 361] width 210 height 29
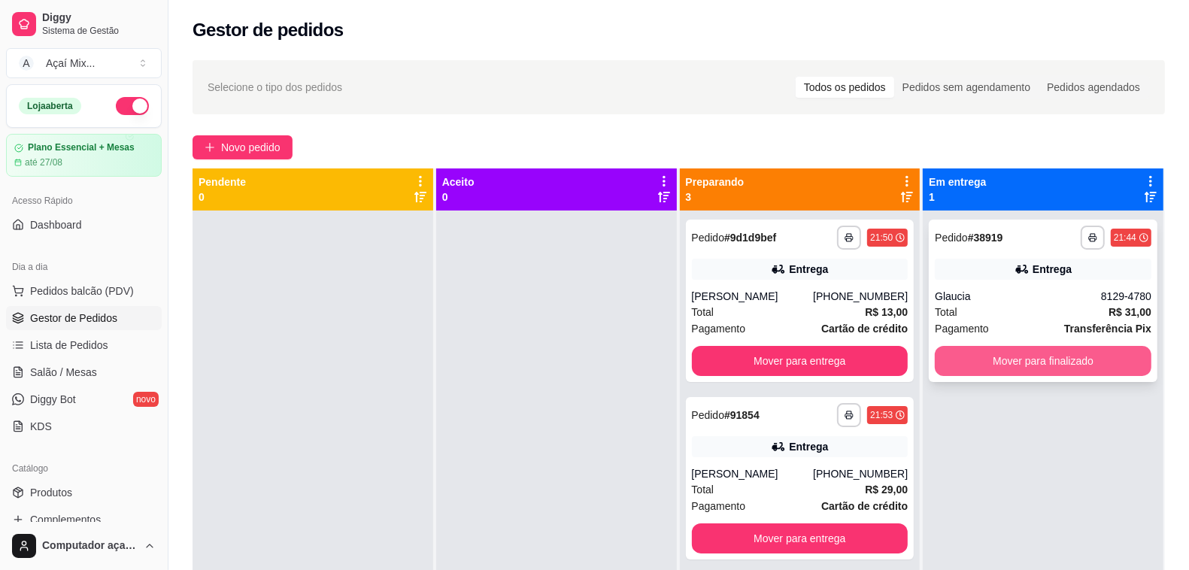
click at [1060, 356] on button "Mover para finalizado" at bounding box center [1042, 361] width 217 height 30
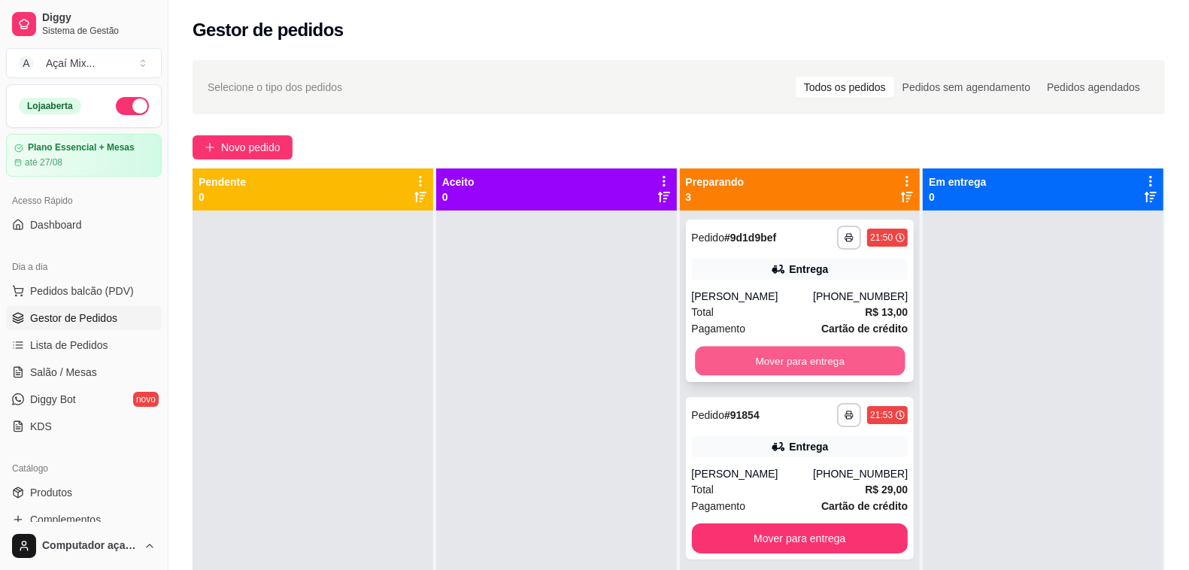
click at [790, 352] on button "Mover para entrega" at bounding box center [800, 361] width 210 height 29
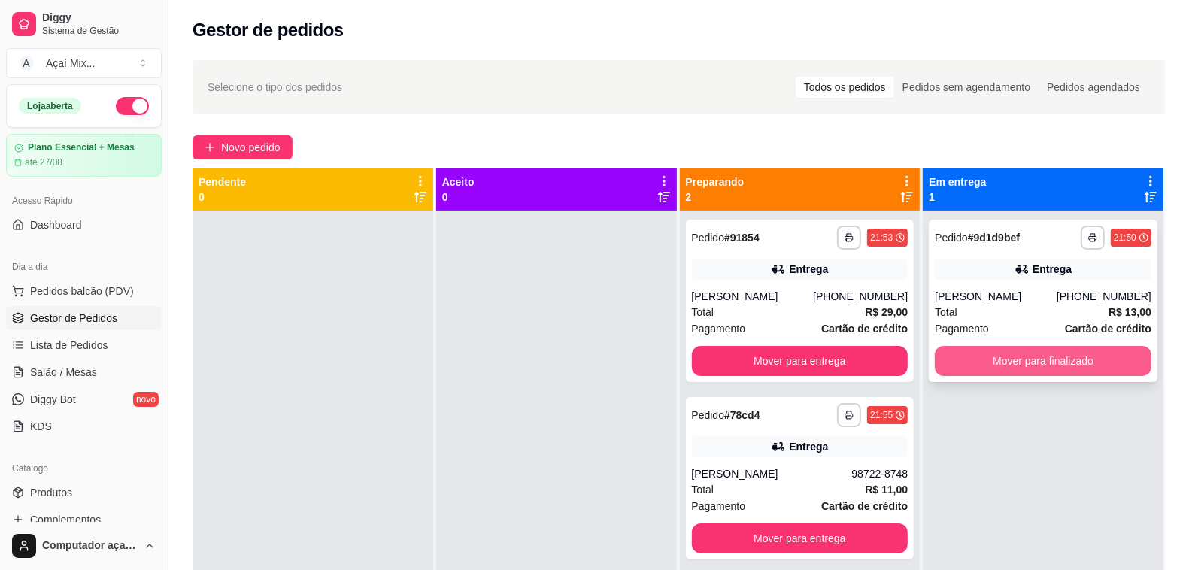
click at [977, 352] on button "Mover para finalizado" at bounding box center [1042, 361] width 217 height 30
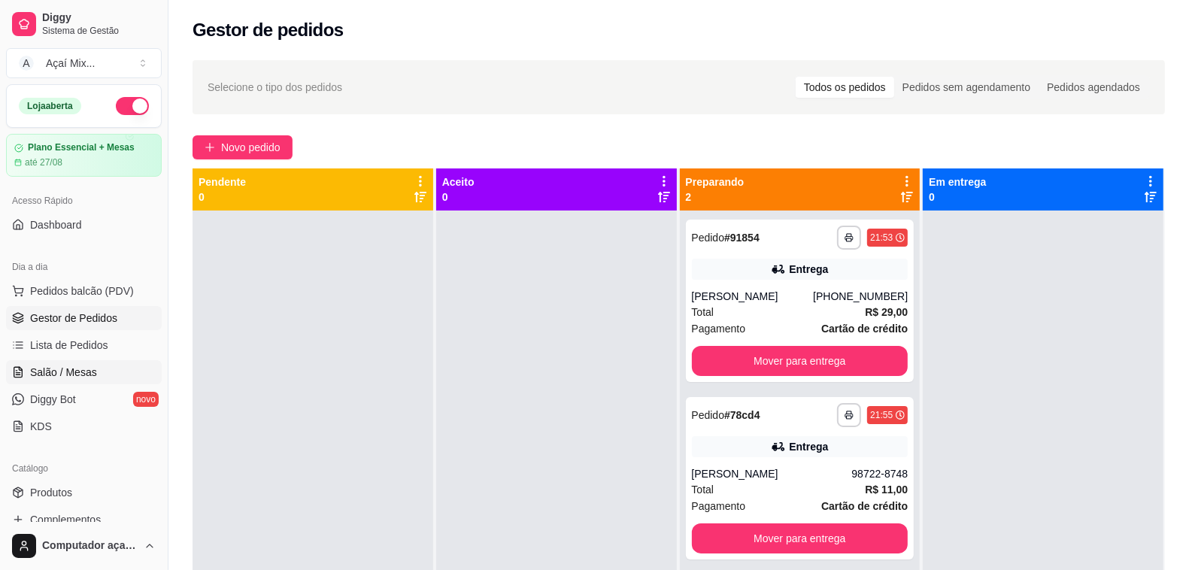
click at [80, 374] on span "Salão / Mesas" at bounding box center [63, 372] width 67 height 15
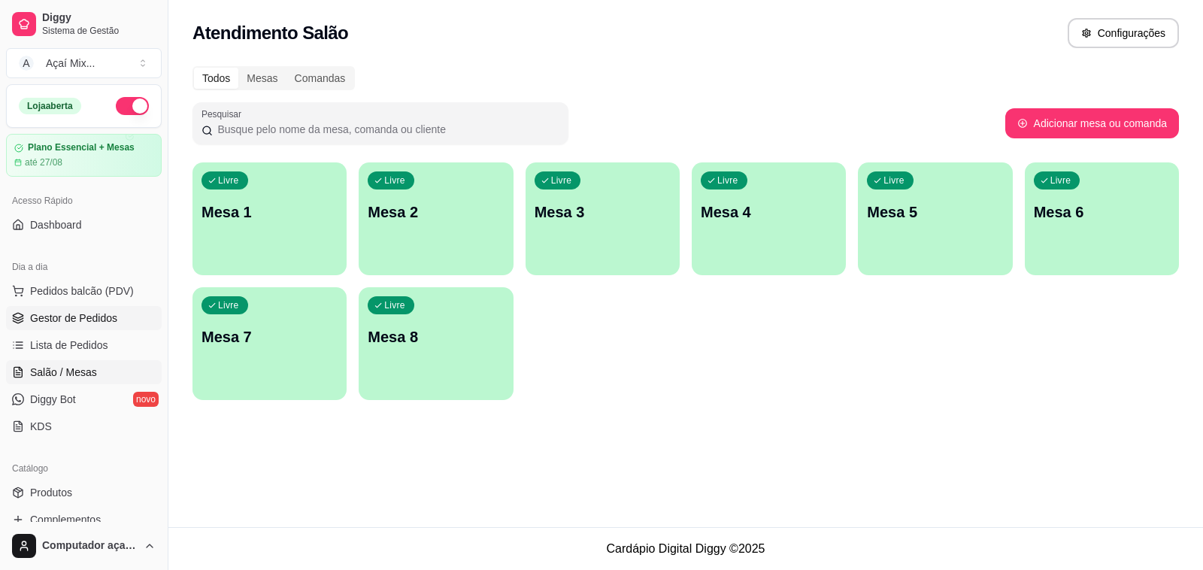
click at [95, 314] on span "Gestor de Pedidos" at bounding box center [73, 317] width 87 height 15
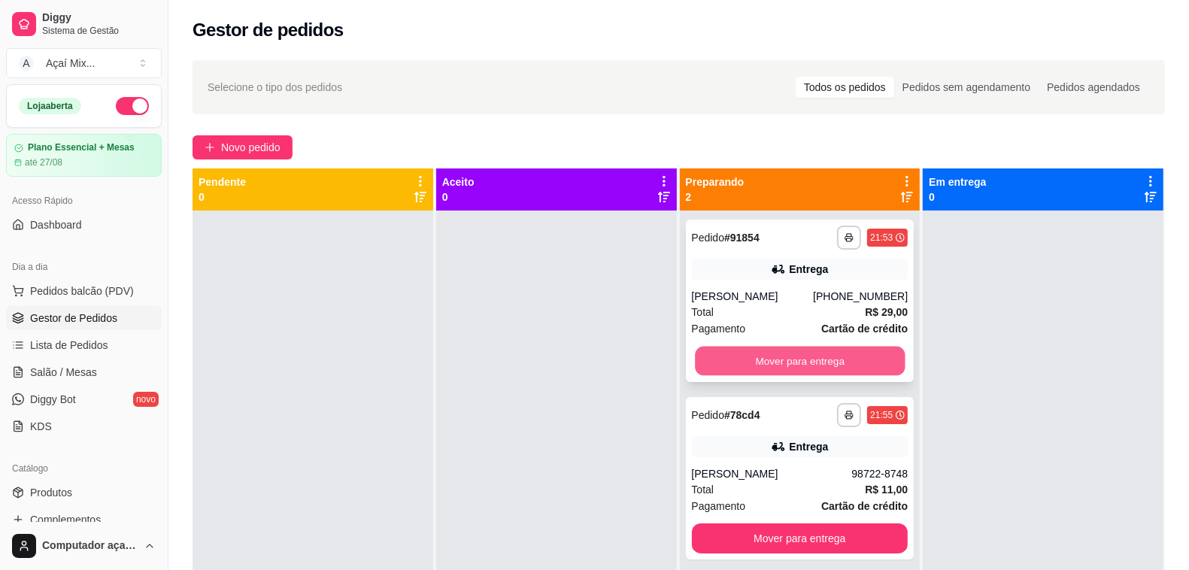
click at [793, 374] on button "Mover para entrega" at bounding box center [800, 361] width 210 height 29
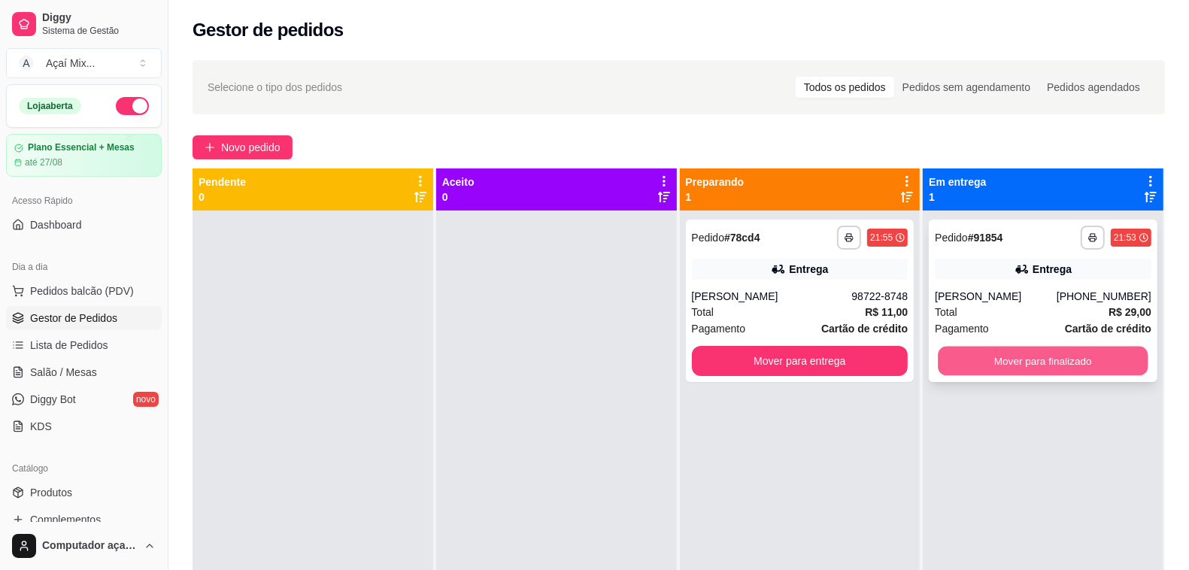
click at [982, 358] on button "Mover para finalizado" at bounding box center [1043, 361] width 210 height 29
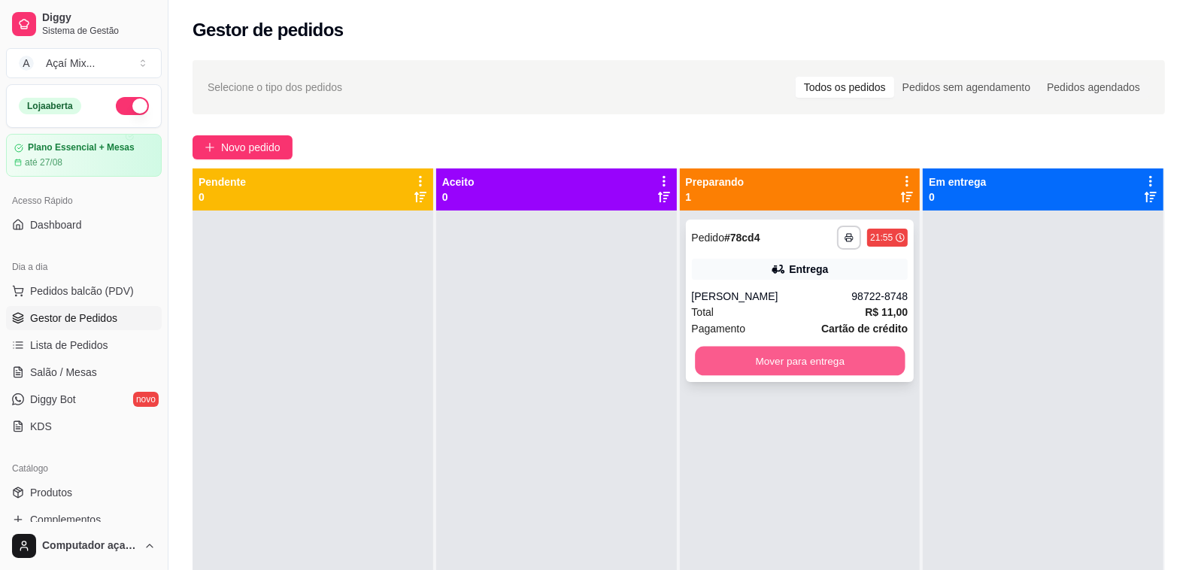
click at [829, 359] on button "Mover para entrega" at bounding box center [800, 361] width 210 height 29
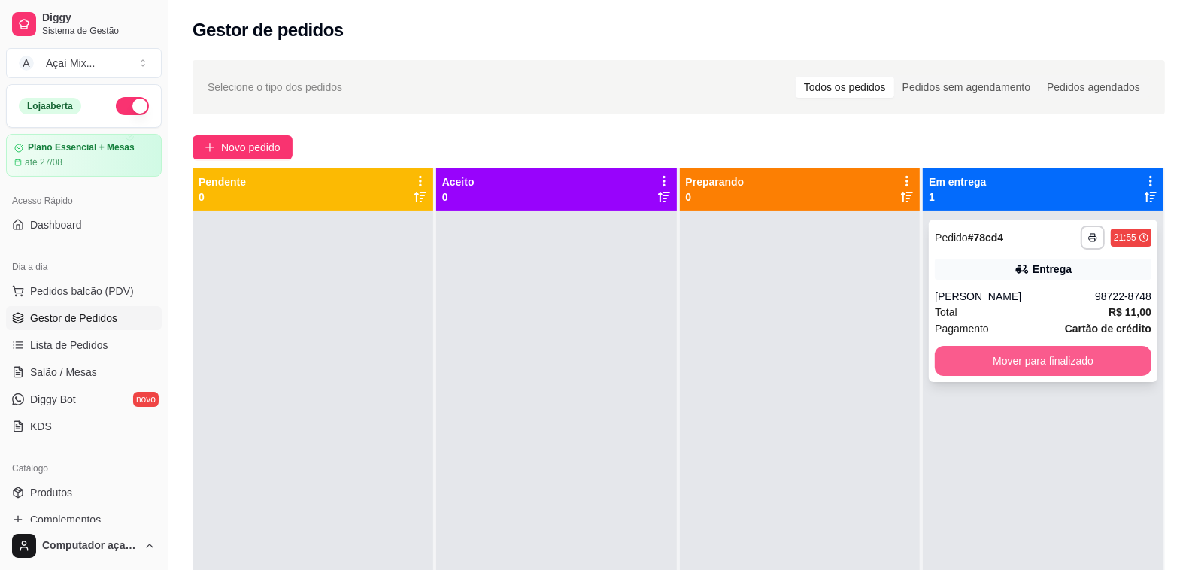
click at [959, 357] on button "Mover para finalizado" at bounding box center [1042, 361] width 217 height 30
